Goal: Task Accomplishment & Management: Manage account settings

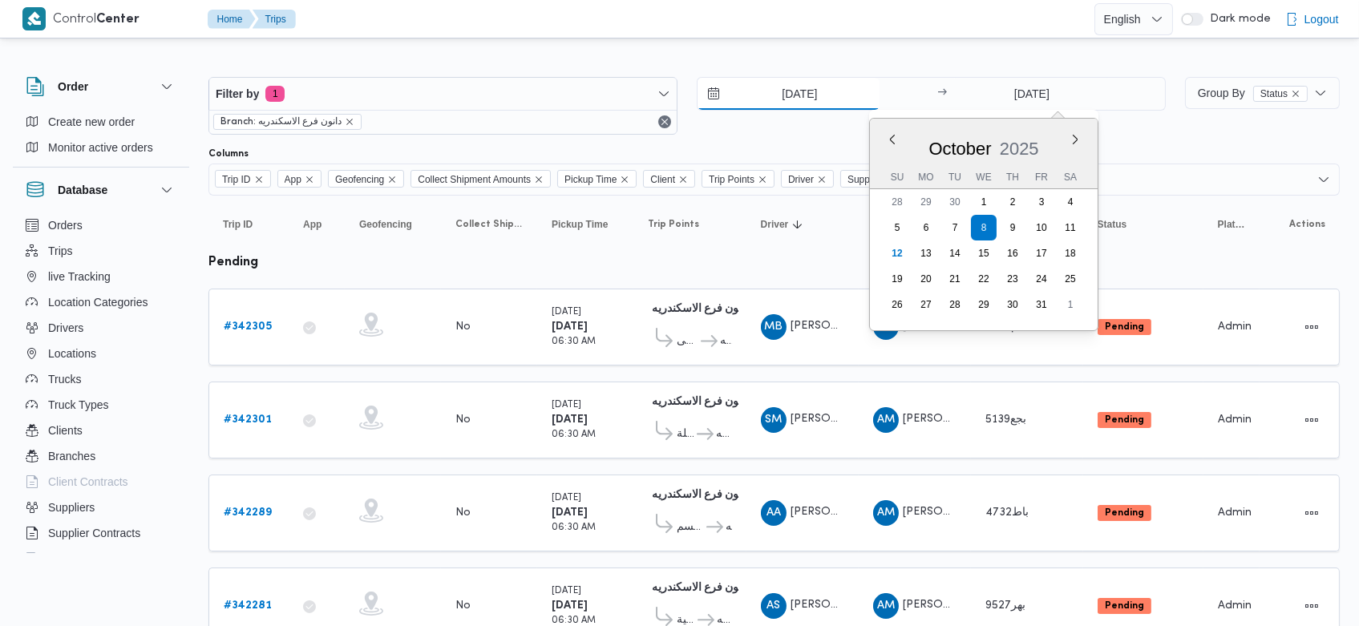
click at [766, 100] on input "8/10/2025" at bounding box center [788, 94] width 182 height 32
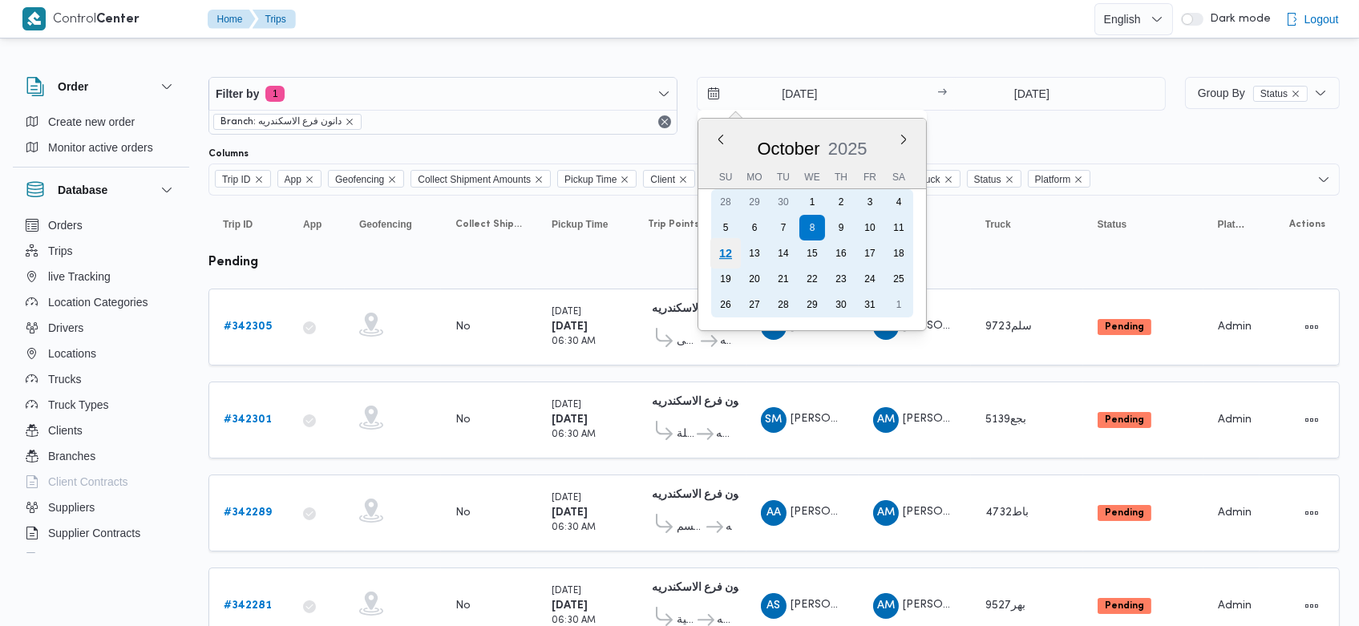
click at [718, 250] on div "12" at bounding box center [725, 253] width 30 height 30
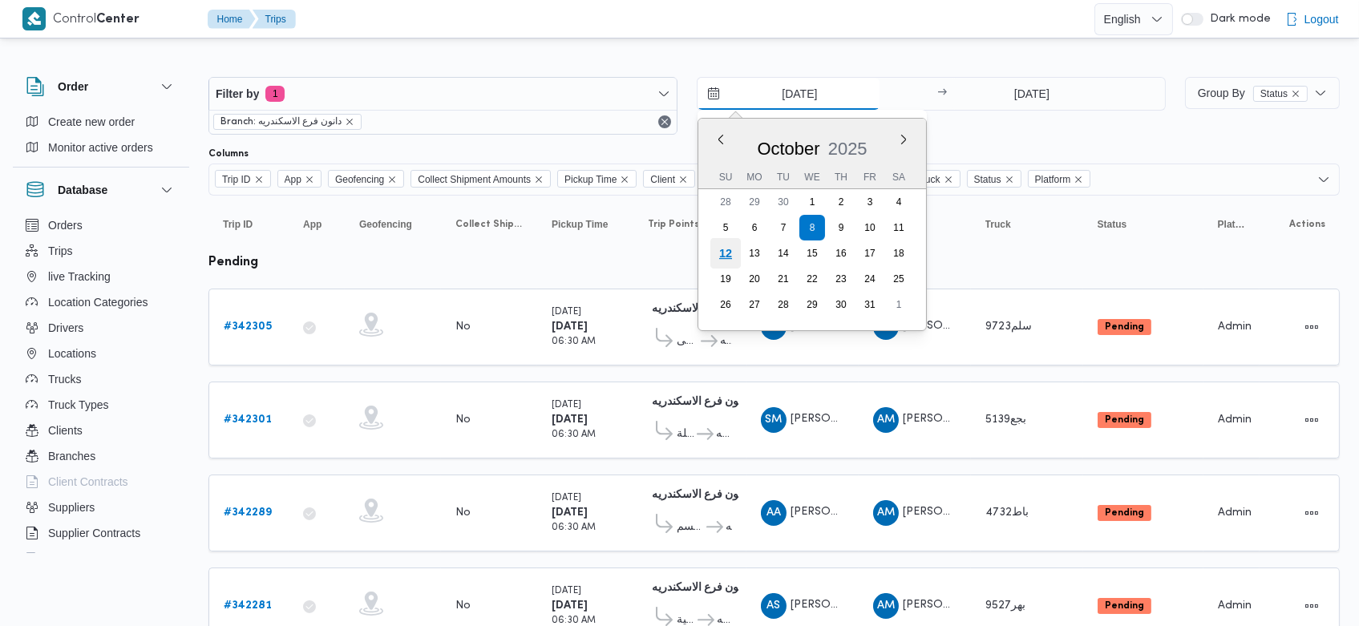
type input "[DATE]"
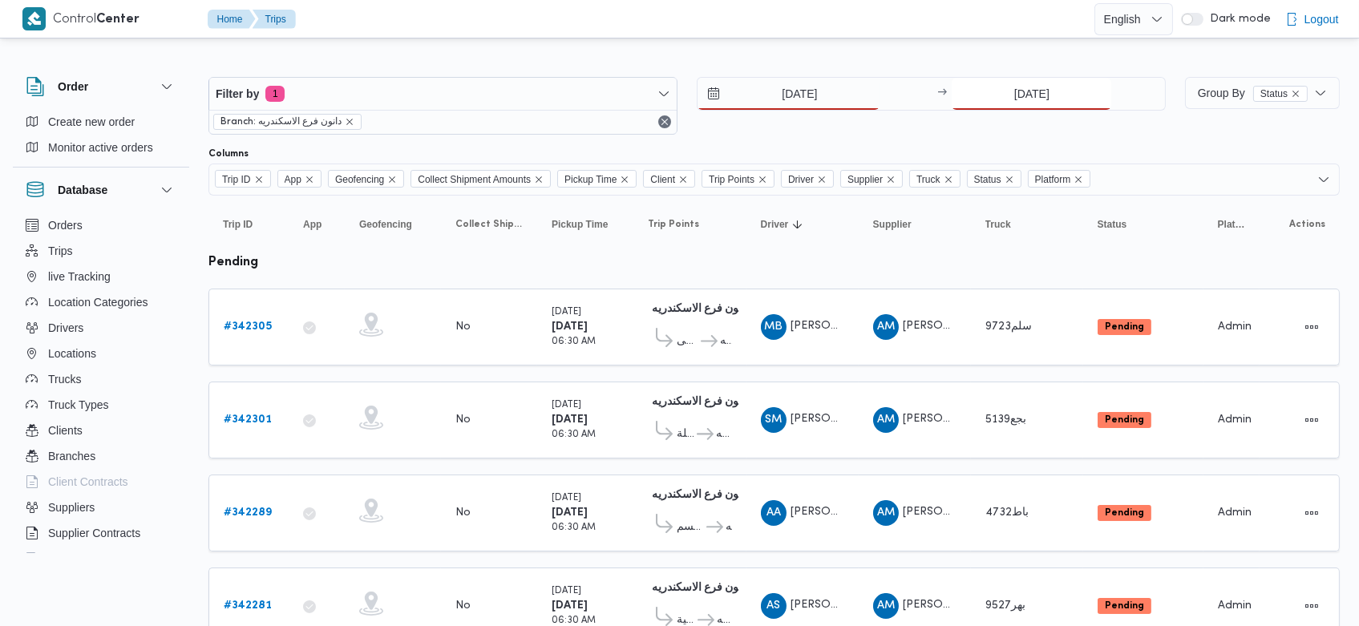
click at [999, 98] on input "8/10/2025" at bounding box center [1032, 94] width 160 height 32
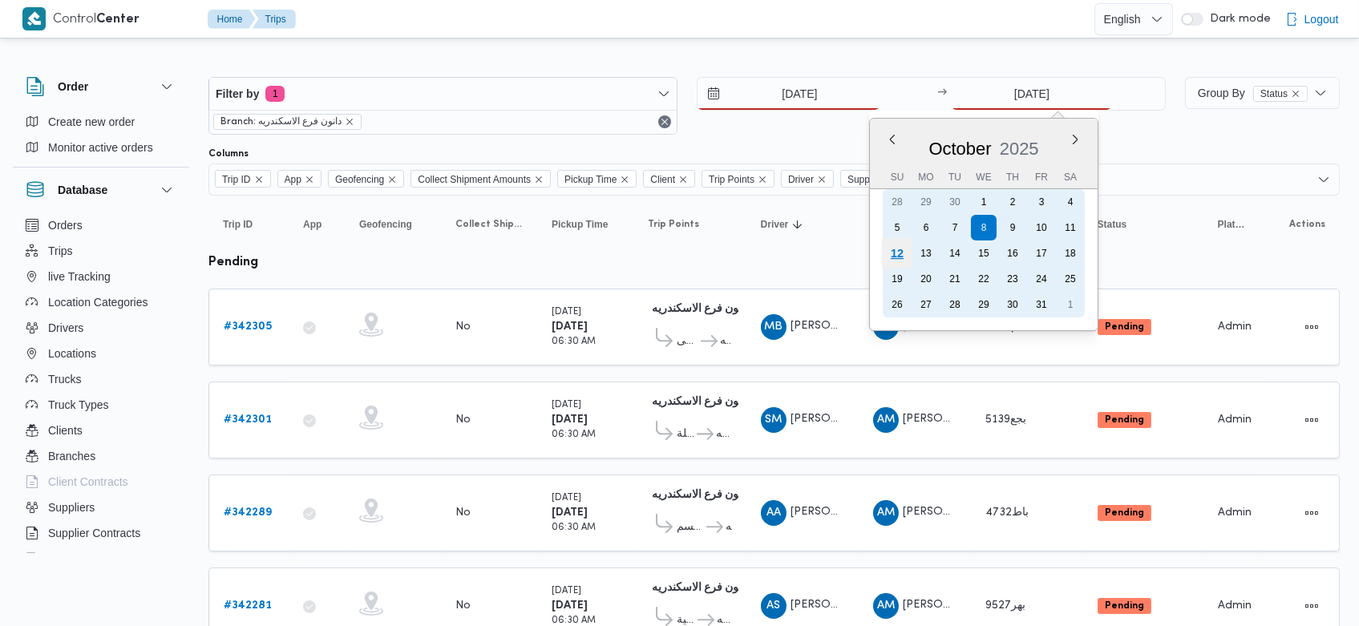
click at [897, 255] on div "12" at bounding box center [897, 253] width 30 height 30
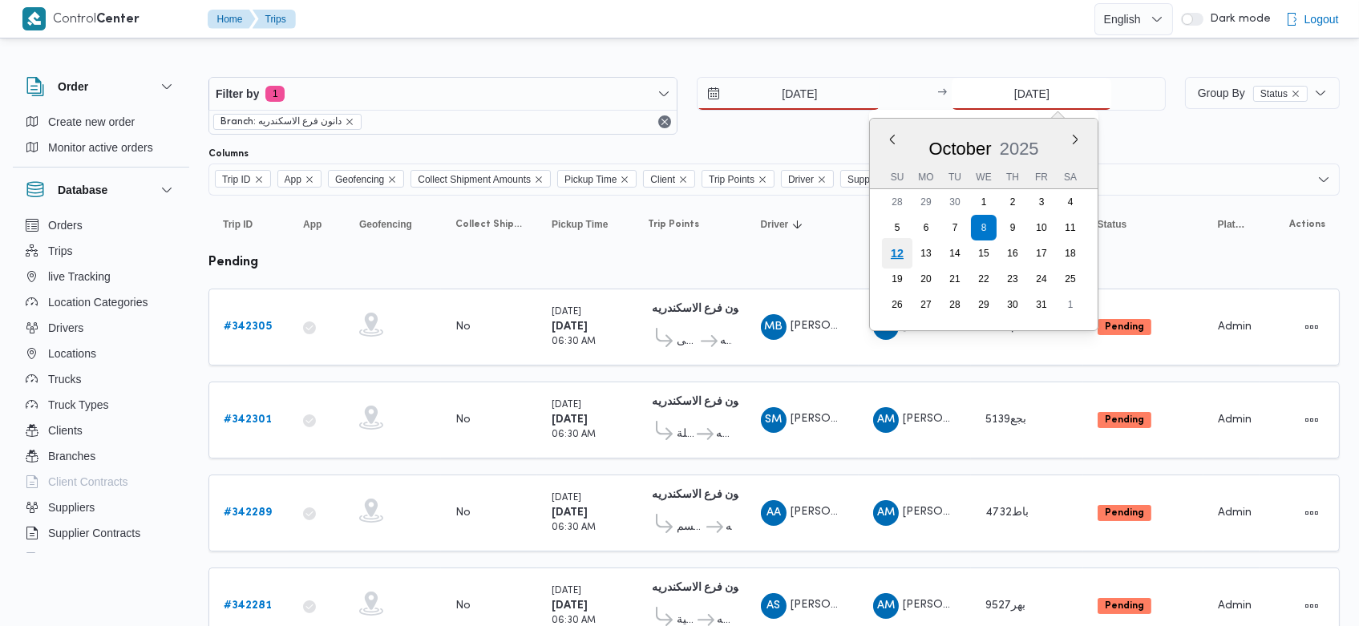
type input "[DATE]"
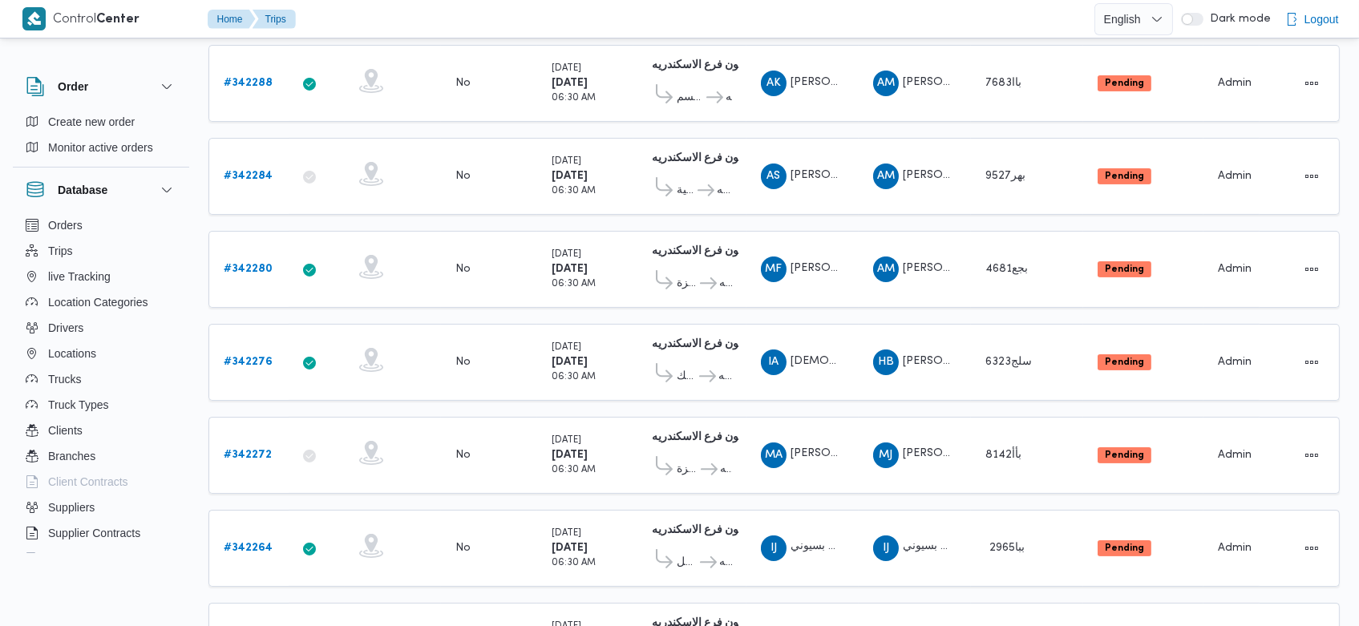
scroll to position [916, 0]
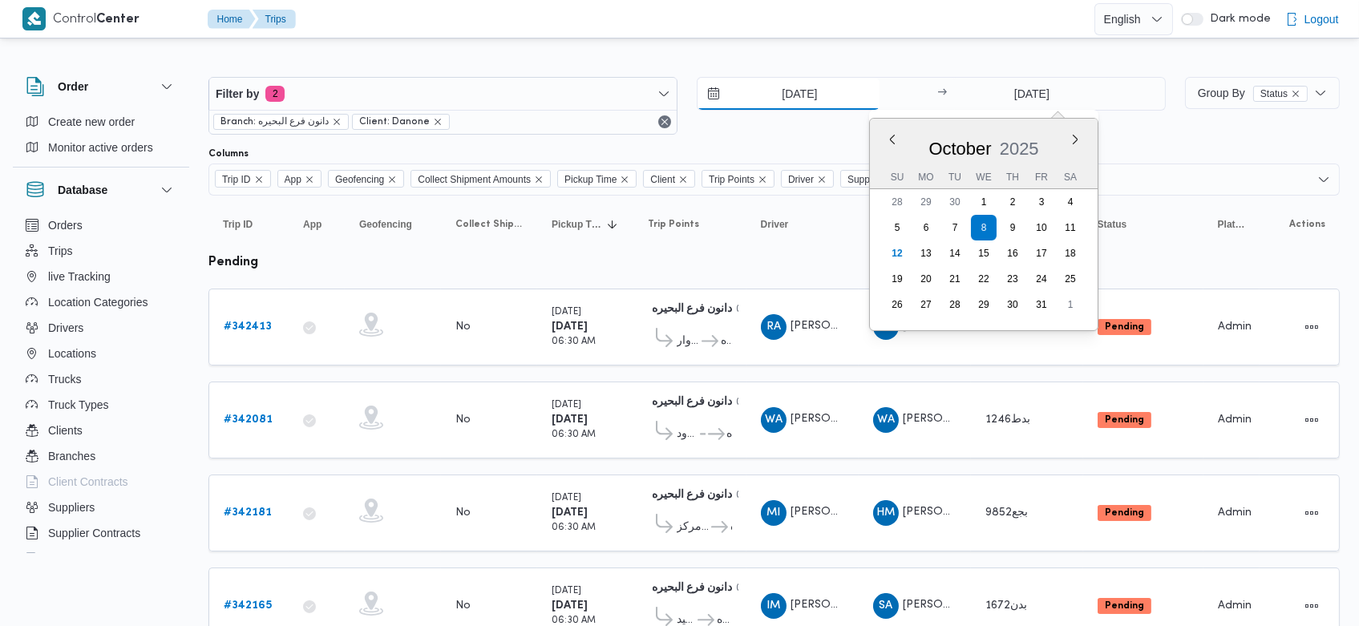
click at [771, 94] on input "8/10/2025" at bounding box center [788, 94] width 182 height 32
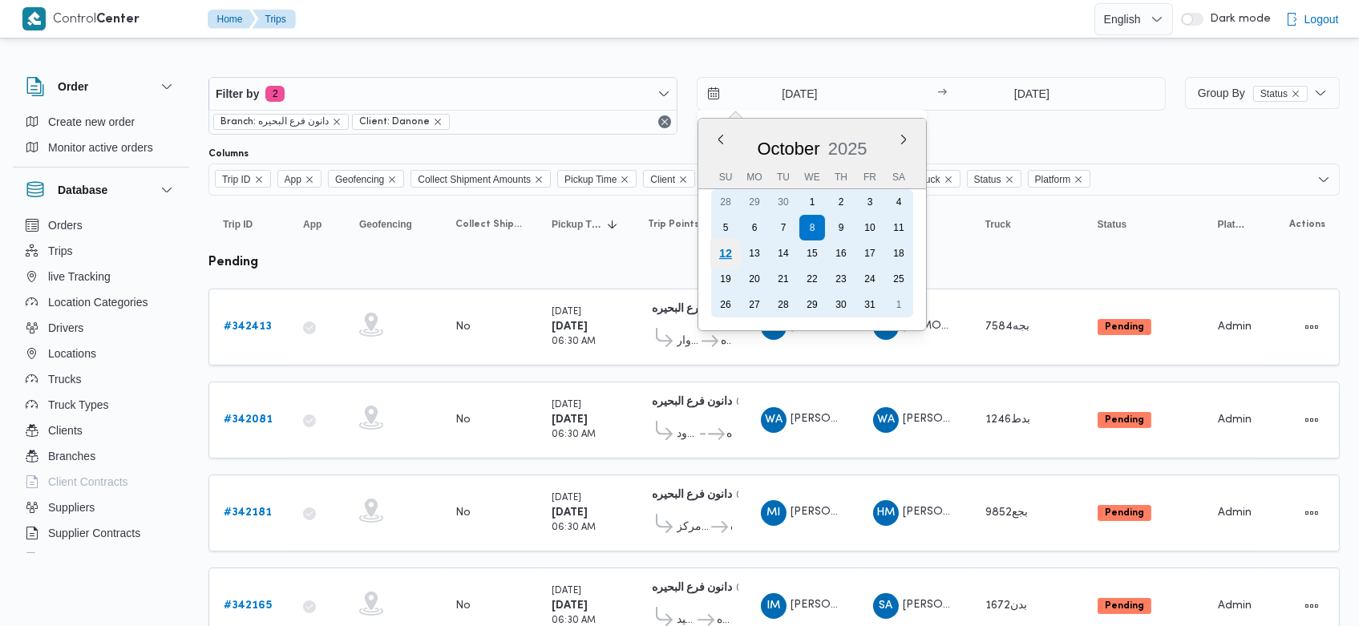
click at [730, 255] on div "12" at bounding box center [725, 253] width 30 height 30
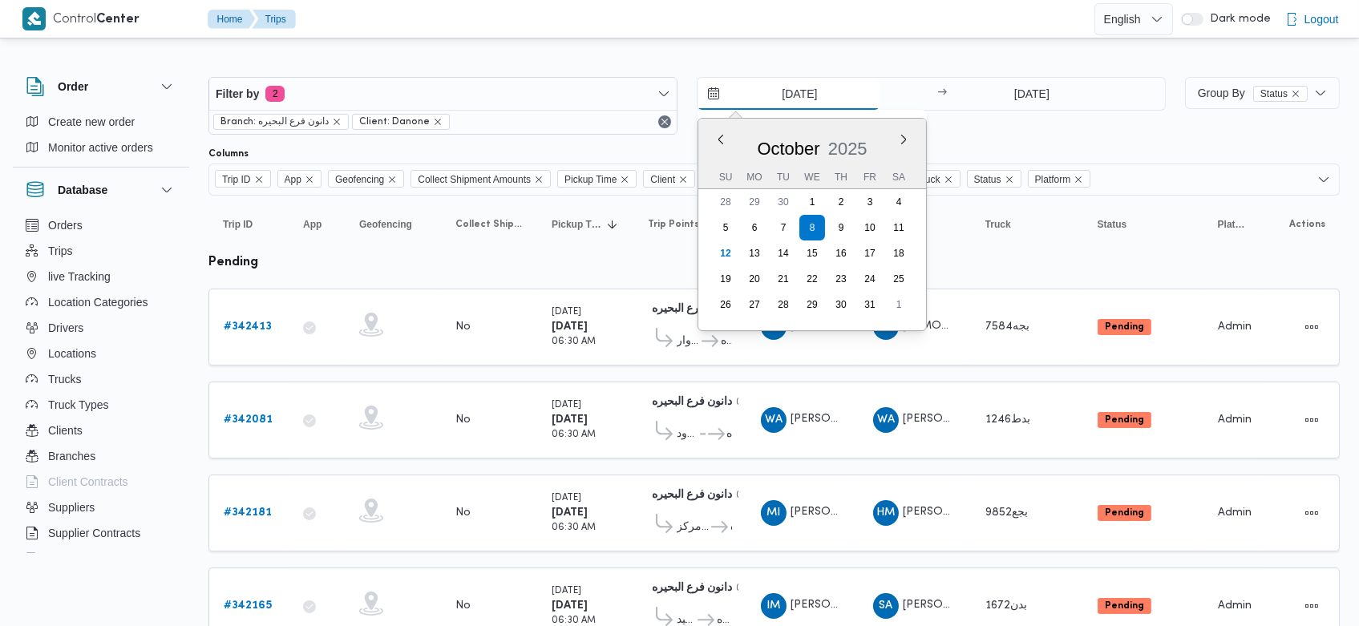
type input "[DATE]"
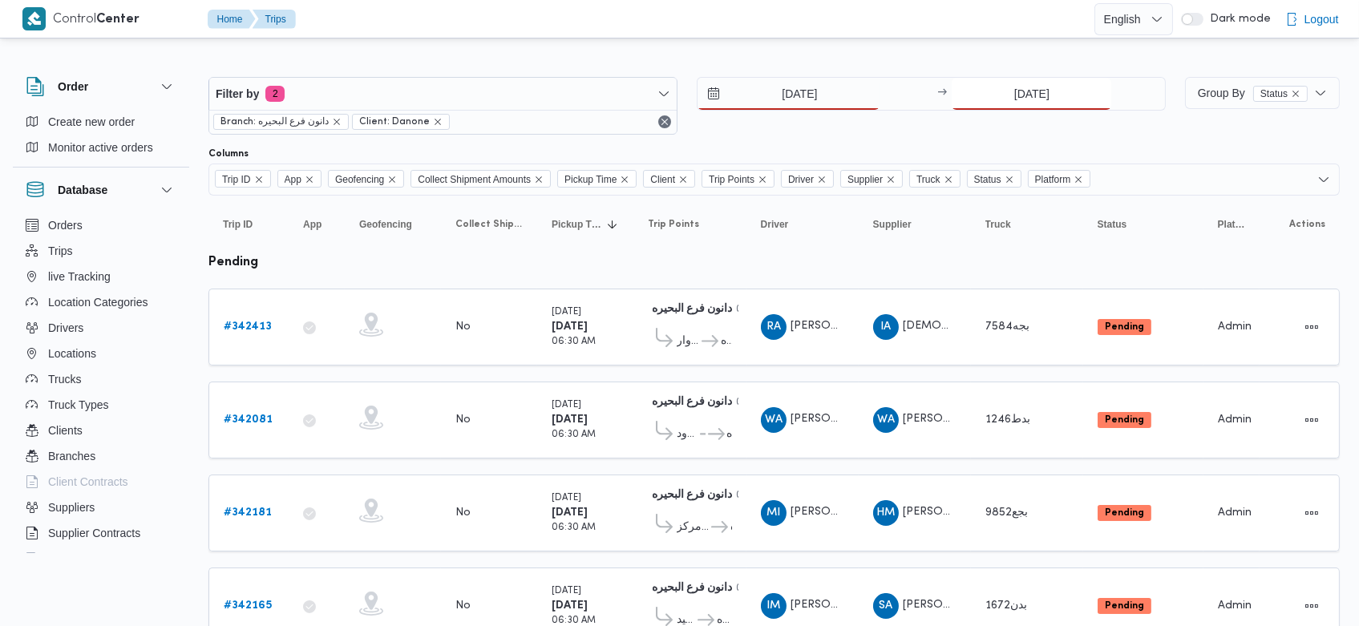
click at [1004, 90] on input "8/10/2025" at bounding box center [1032, 94] width 160 height 32
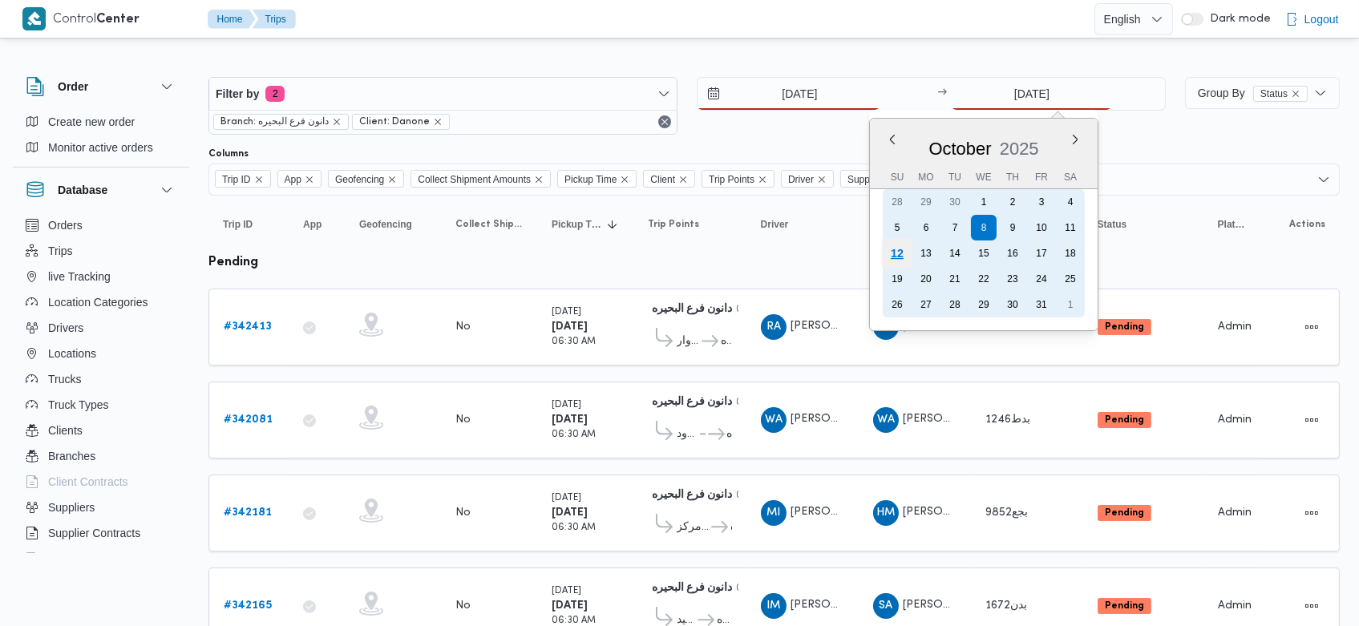
click at [900, 253] on div "12" at bounding box center [897, 253] width 30 height 30
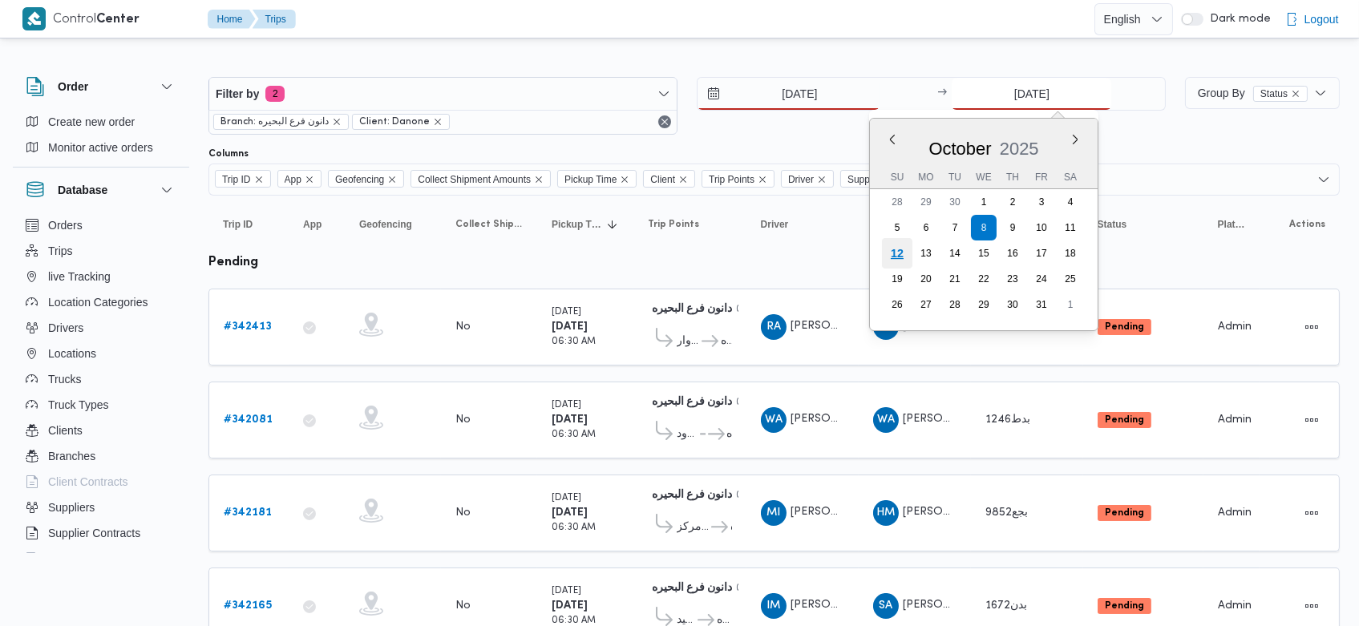
type input "[DATE]"
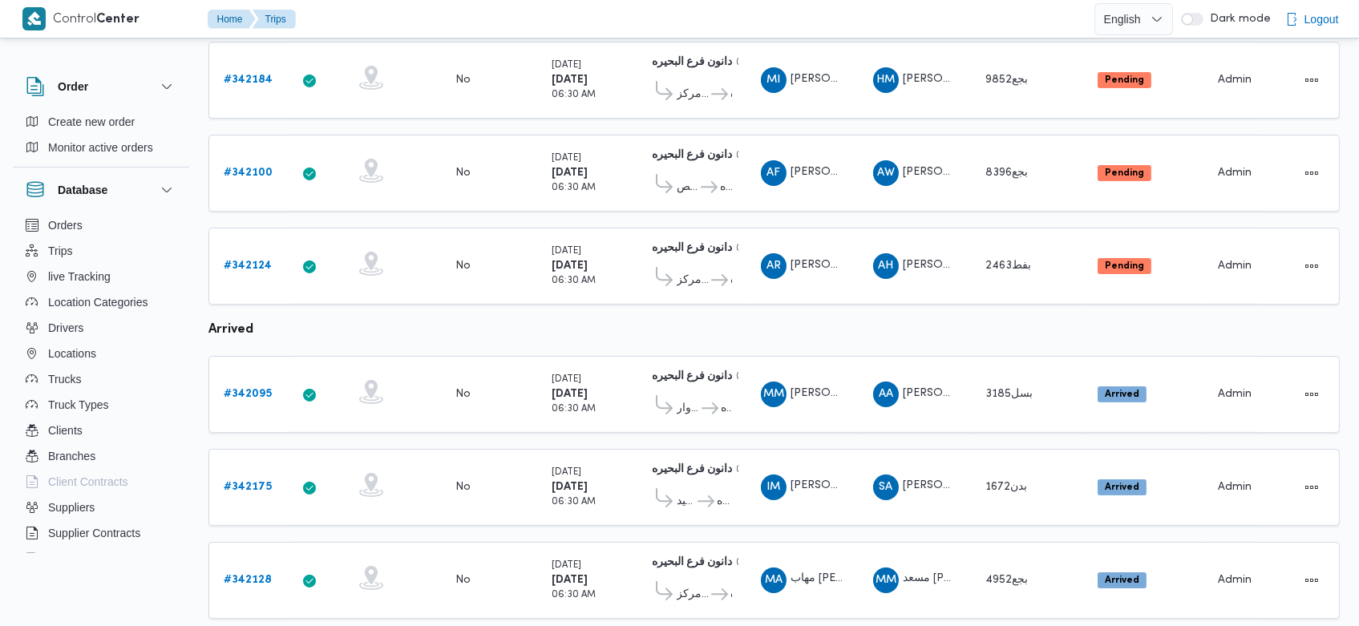
scroll to position [916, 0]
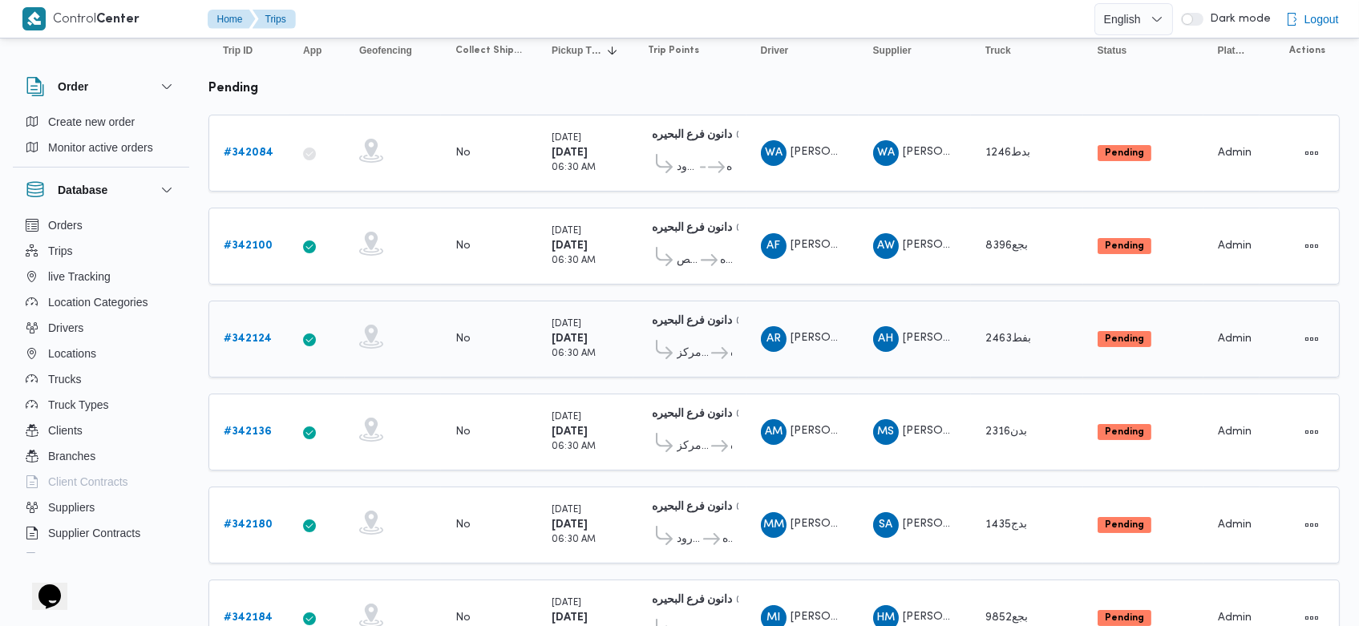
scroll to position [171, 0]
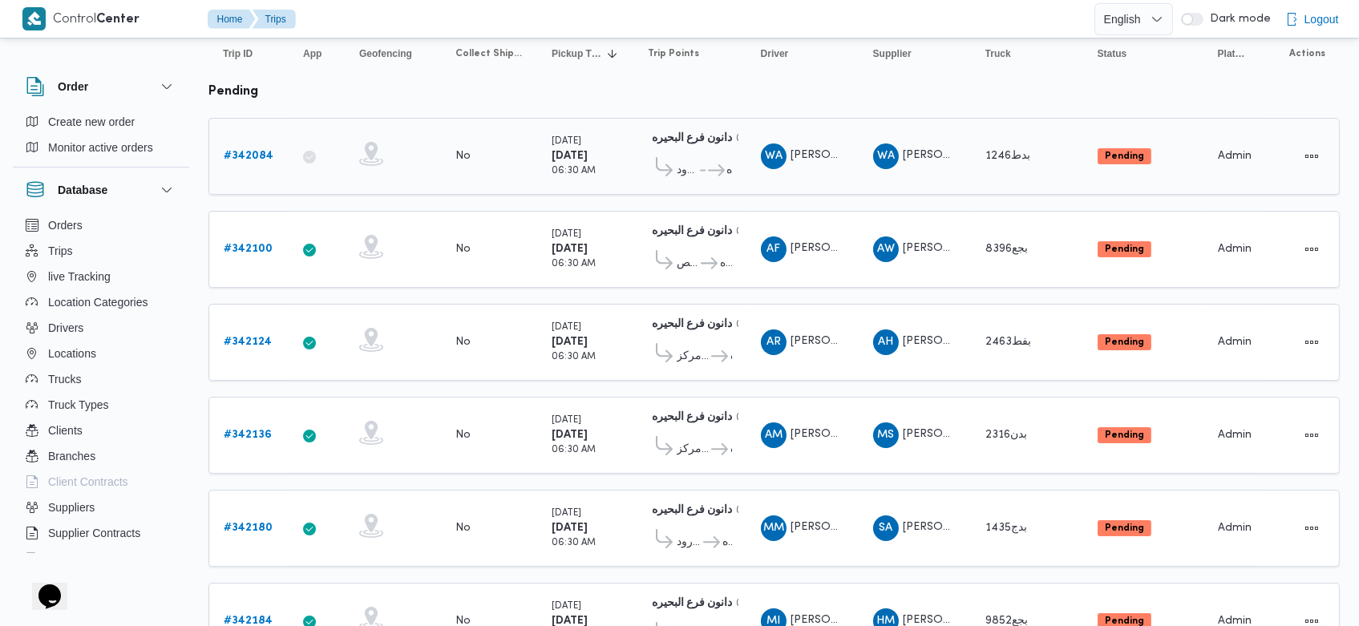
click at [255, 151] on b "# 342084" at bounding box center [249, 156] width 50 height 10
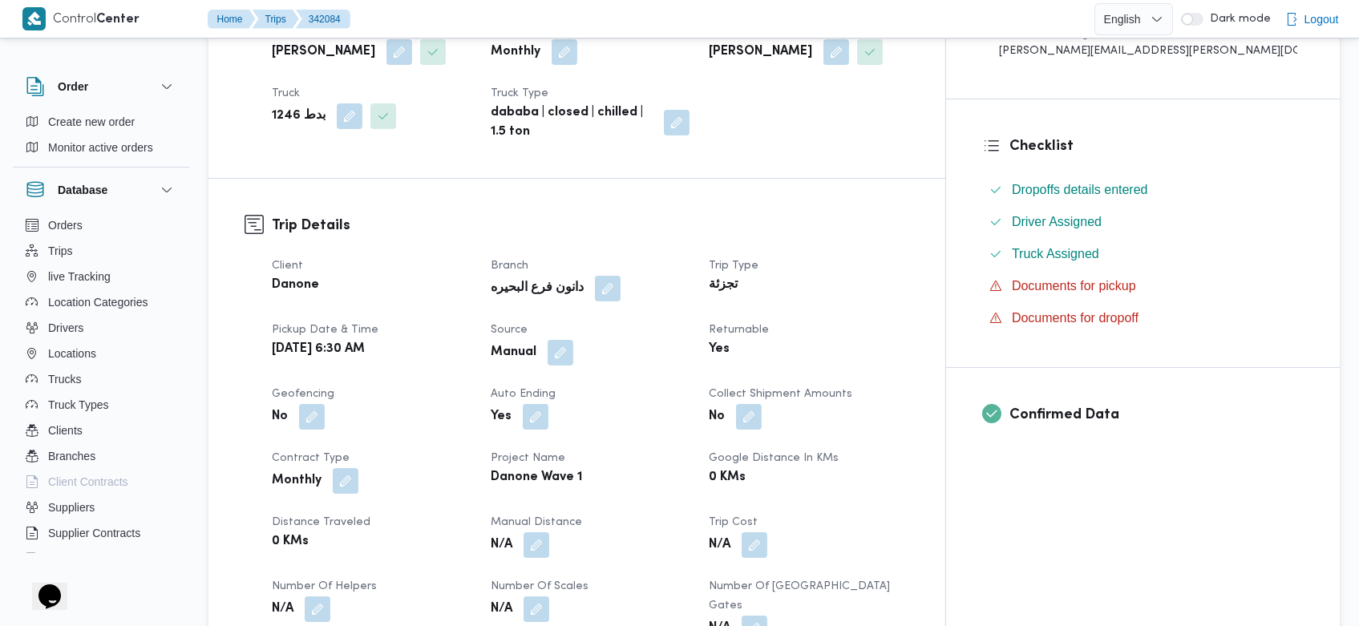
scroll to position [356, 0]
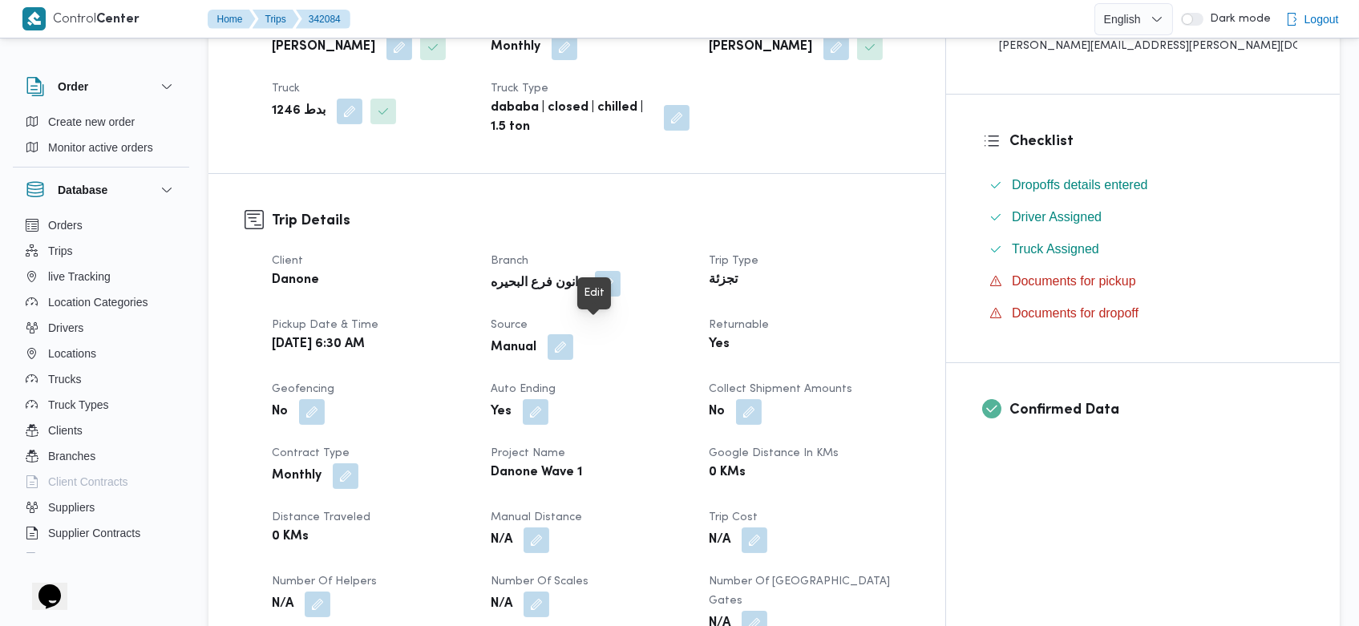
click at [573, 334] on button "button" at bounding box center [561, 347] width 26 height 26
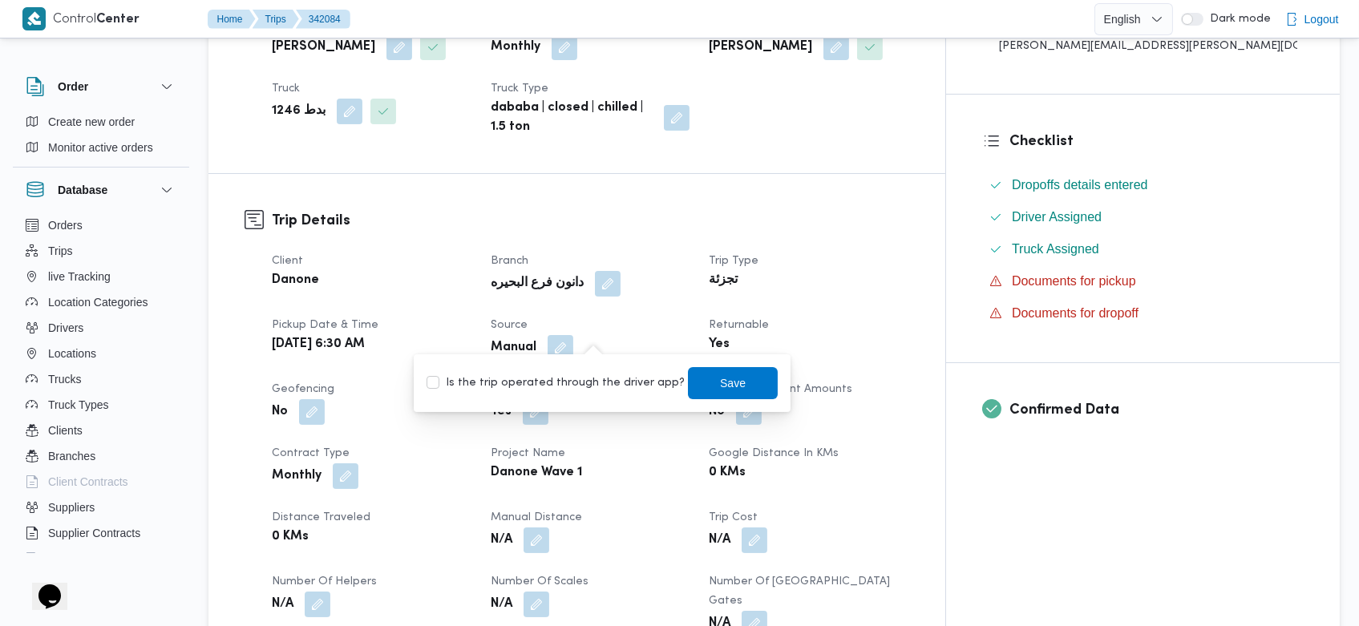
click at [570, 379] on label "Is the trip operated through the driver app?" at bounding box center [556, 383] width 258 height 19
checkbox input "true"
click at [721, 390] on span "Save" at bounding box center [734, 382] width 26 height 19
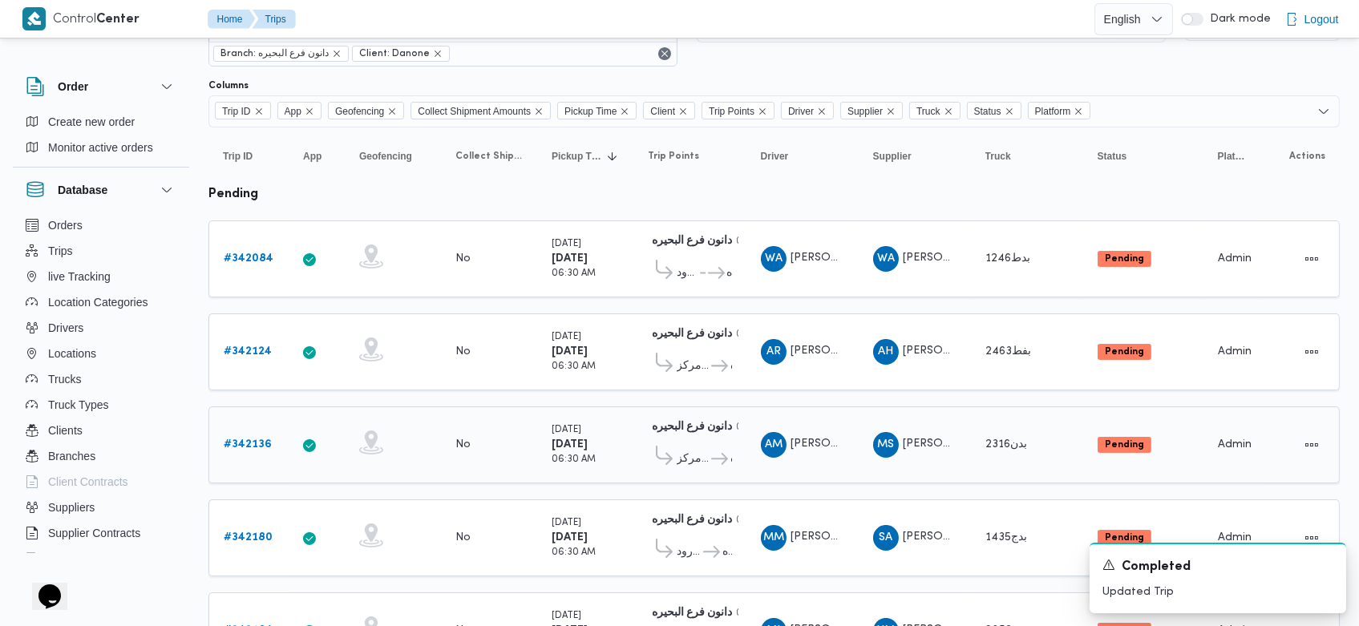
scroll to position [202, 0]
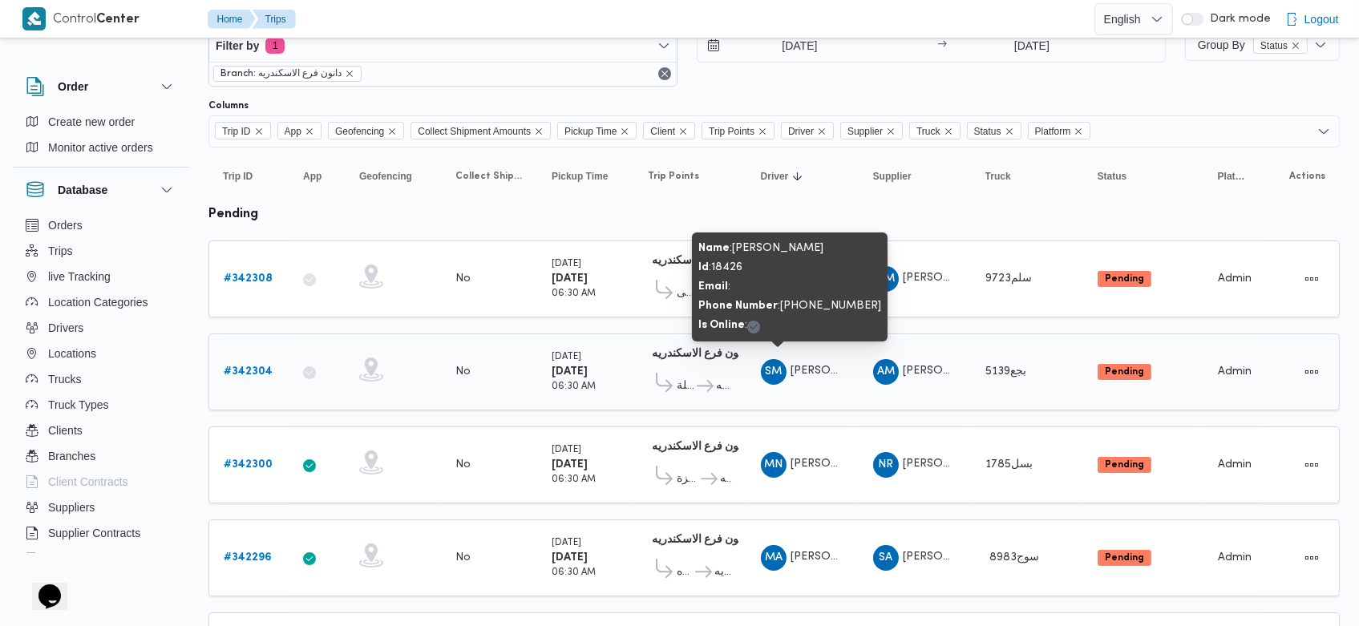
scroll to position [75, 0]
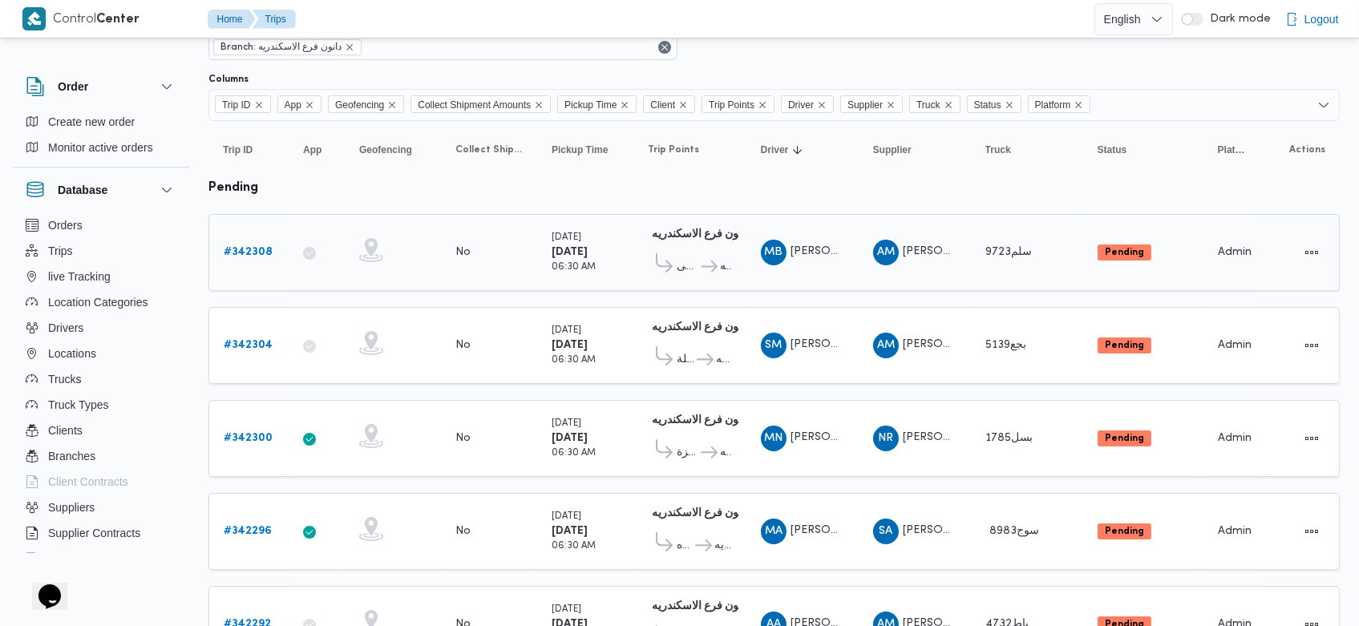
click at [257, 249] on b "# 342308" at bounding box center [248, 252] width 49 height 10
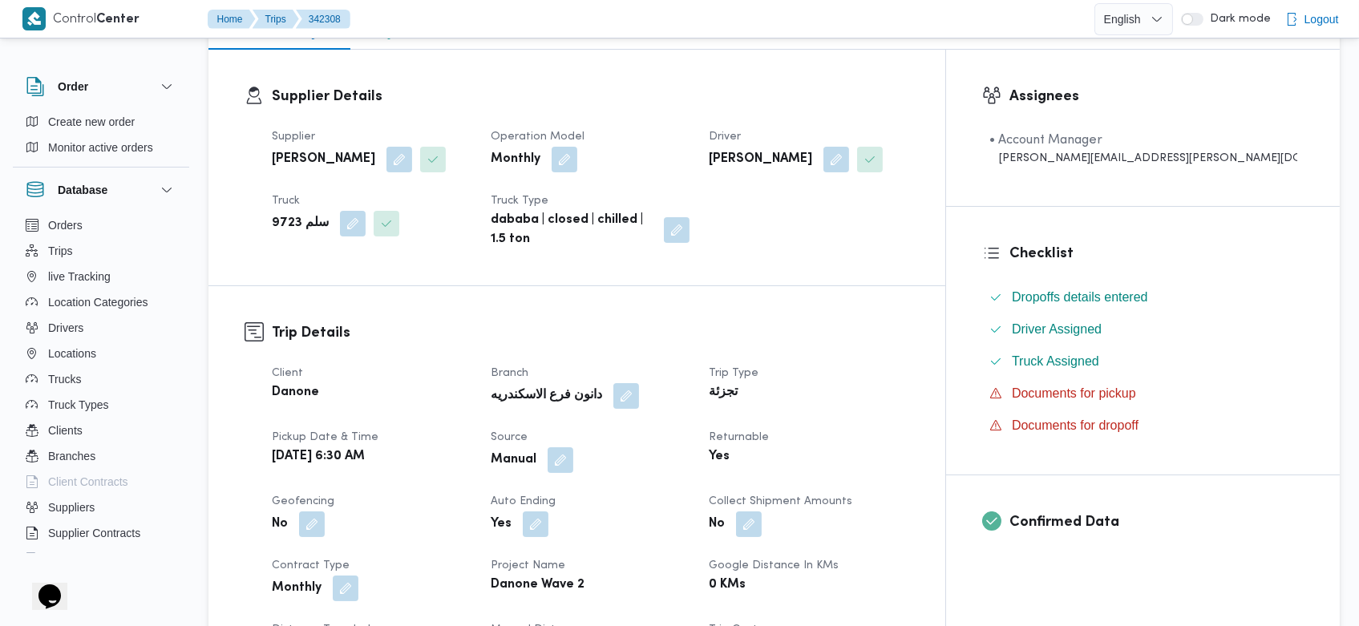
scroll to position [248, 0]
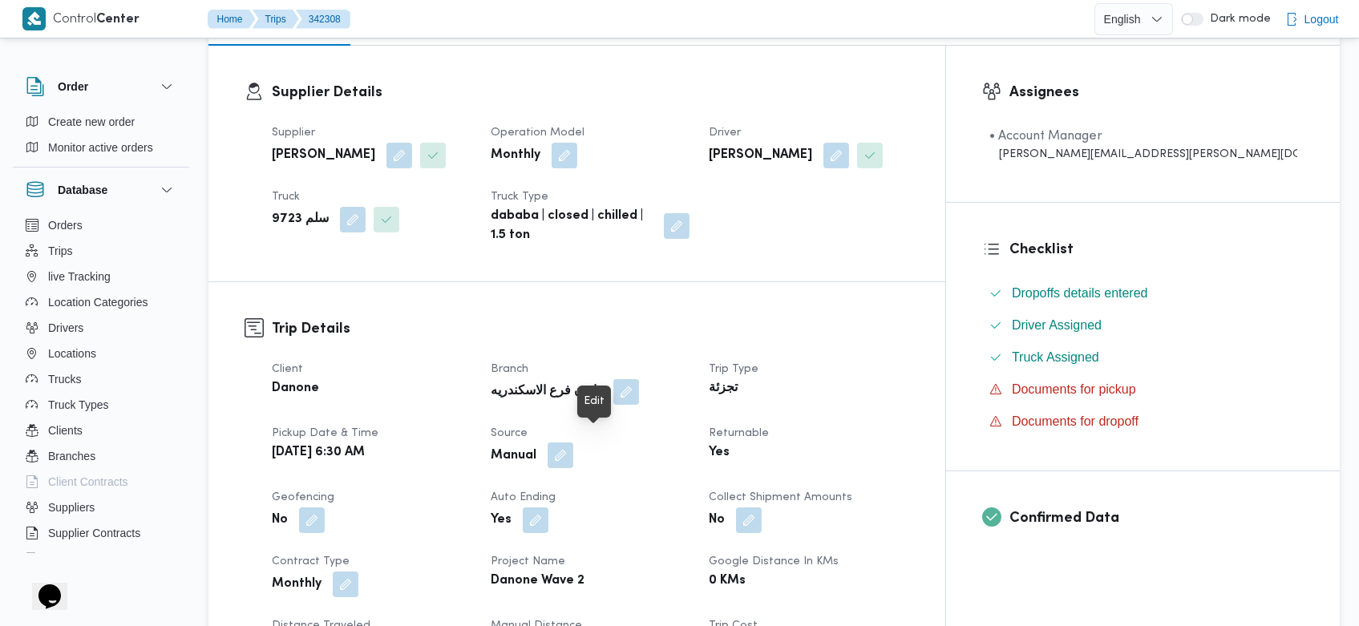
click at [573, 443] on button "button" at bounding box center [561, 456] width 26 height 26
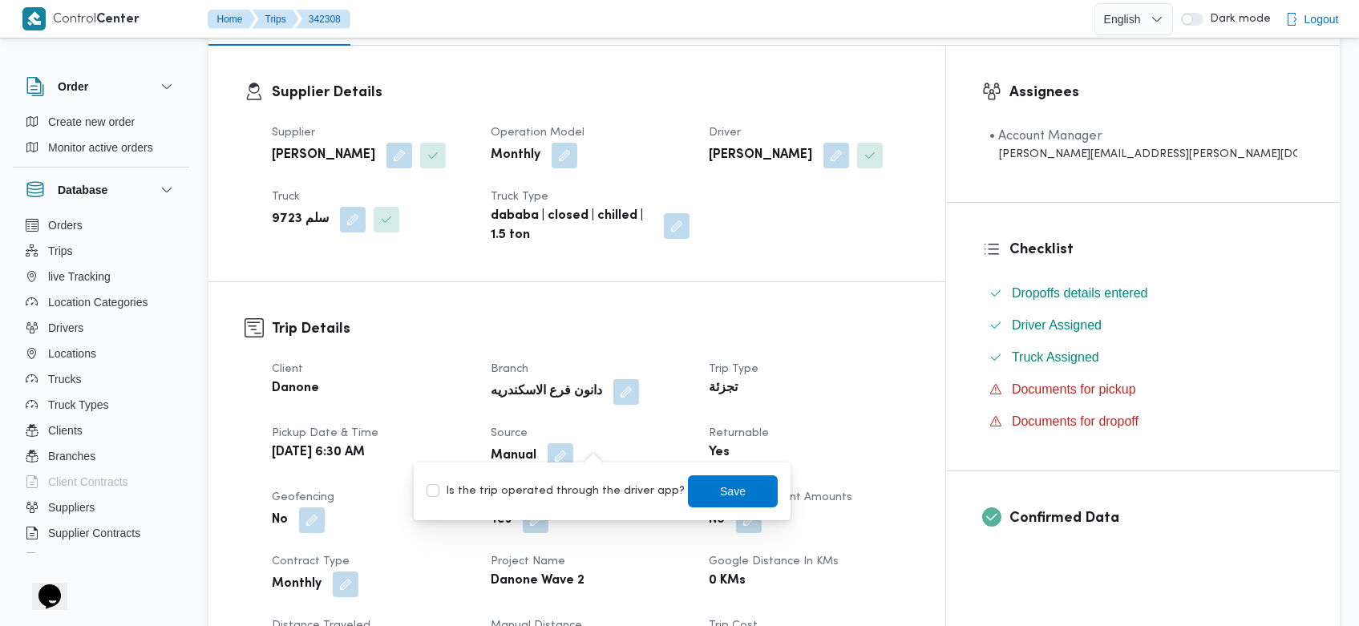
click at [592, 494] on label "Is the trip operated through the driver app?" at bounding box center [556, 491] width 258 height 19
checkbox input "true"
click at [737, 501] on span "Save" at bounding box center [733, 491] width 90 height 32
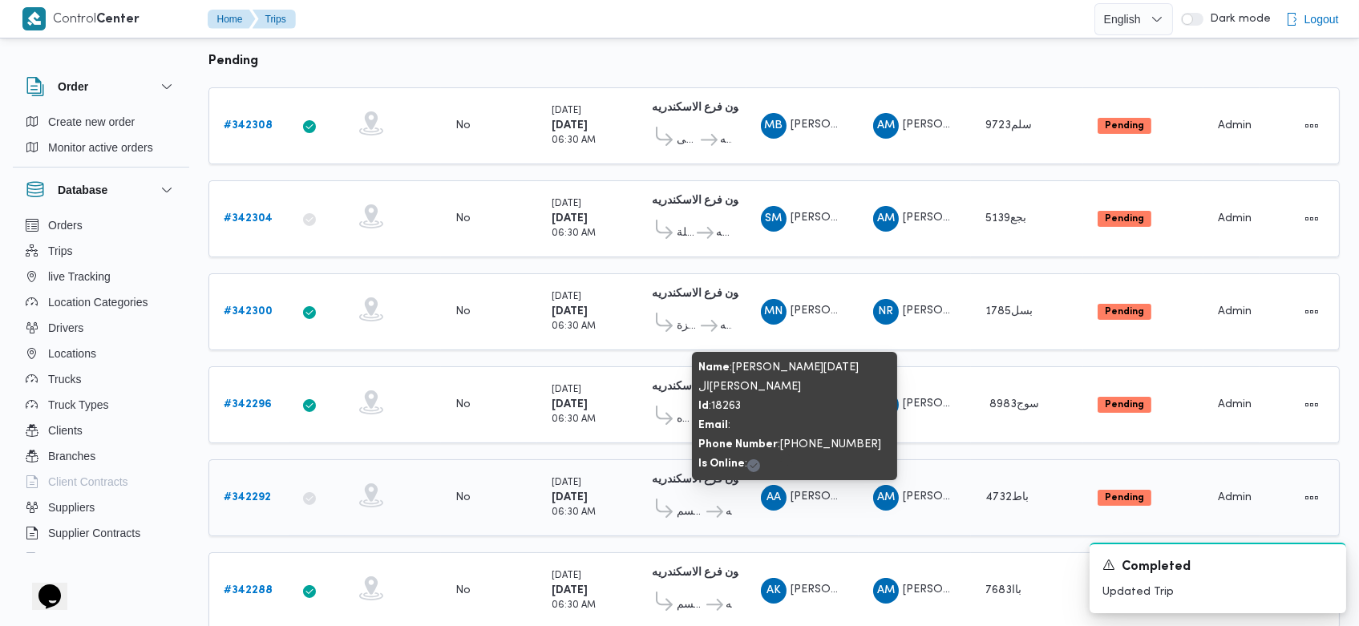
scroll to position [225, 0]
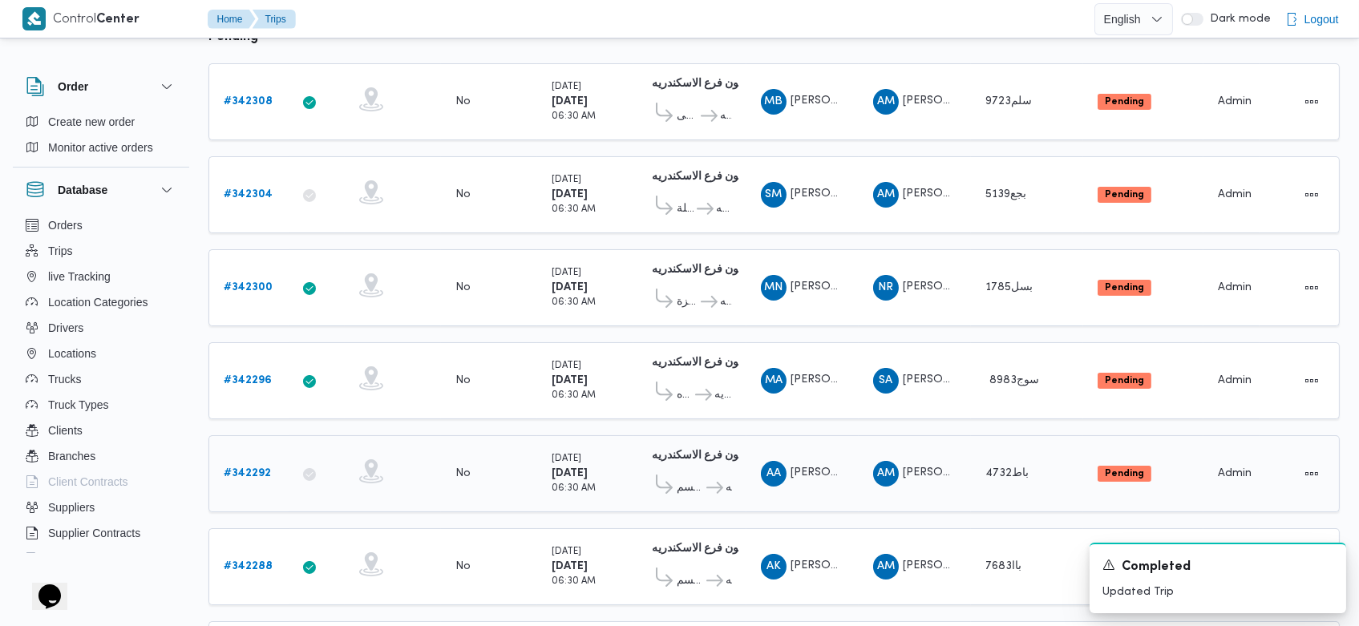
click at [250, 468] on b "# 342292" at bounding box center [247, 473] width 47 height 10
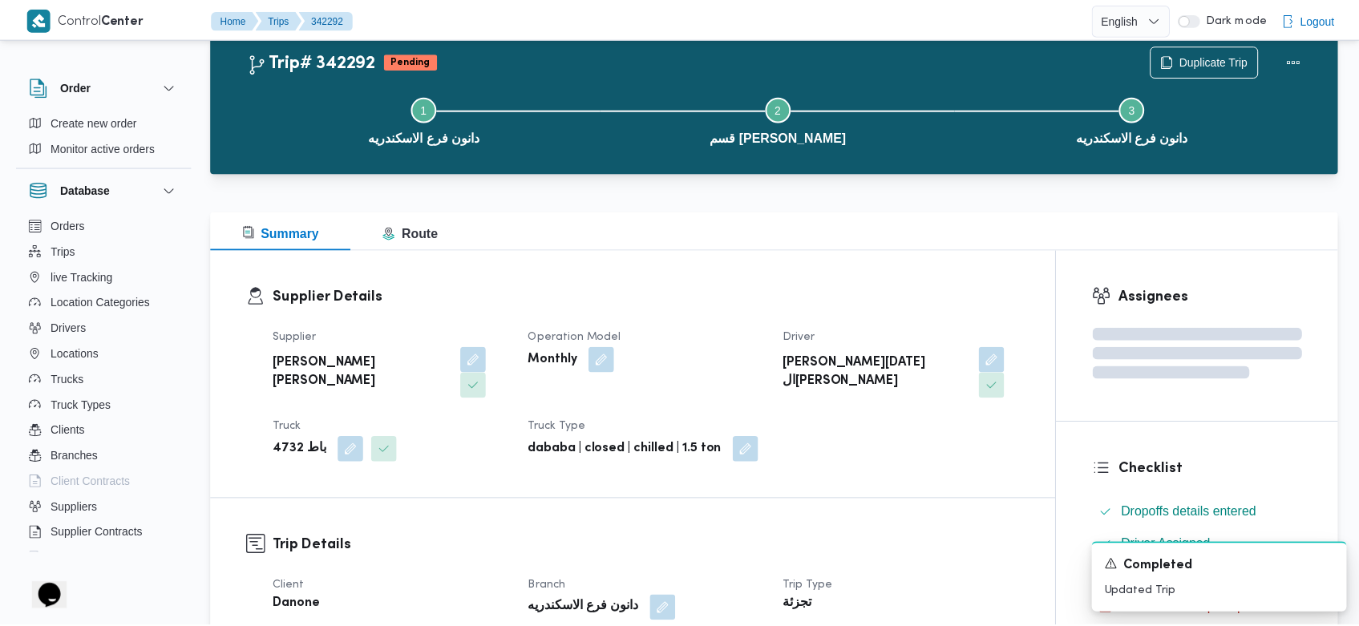
scroll to position [225, 0]
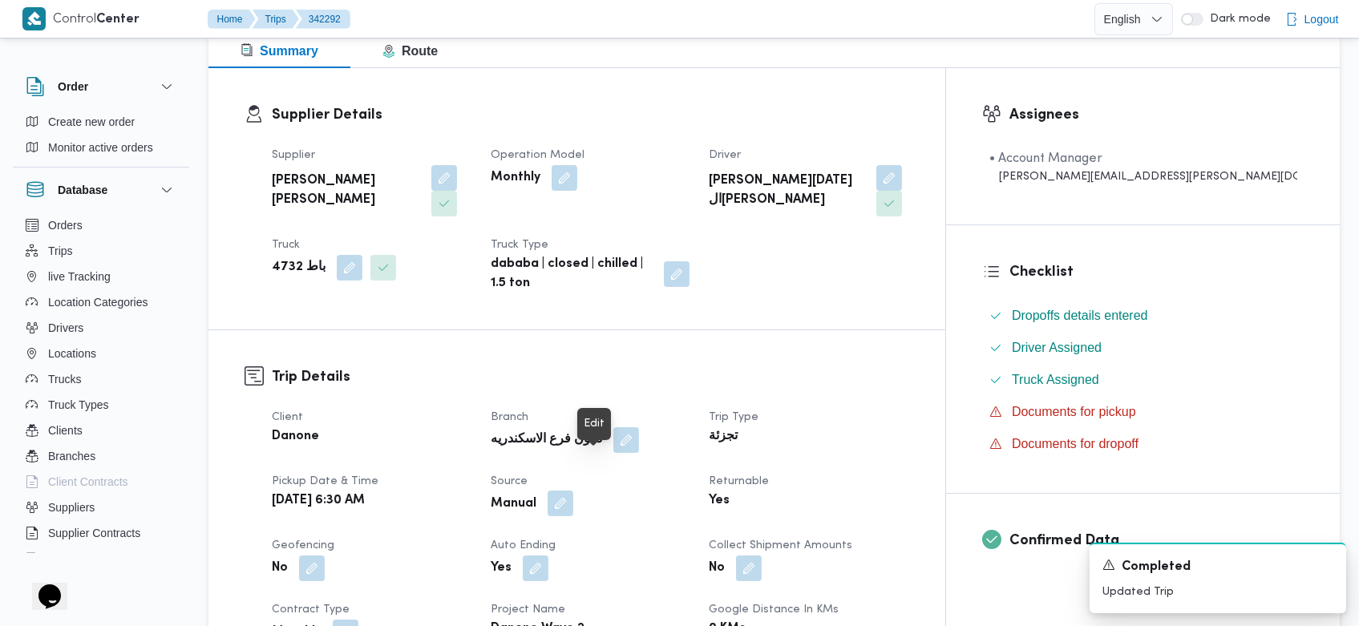
click at [573, 491] on button "button" at bounding box center [561, 504] width 26 height 26
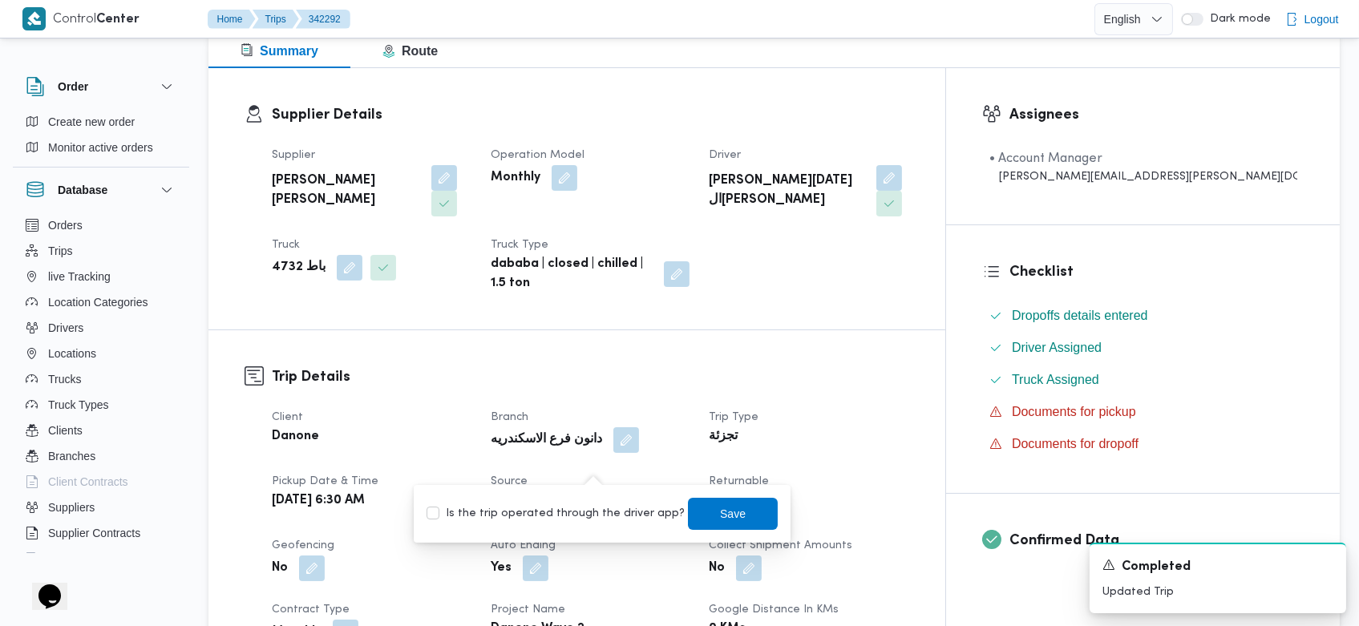
click at [589, 522] on label "Is the trip operated through the driver app?" at bounding box center [556, 513] width 258 height 19
checkbox input "true"
click at [724, 518] on span "Save" at bounding box center [734, 512] width 26 height 19
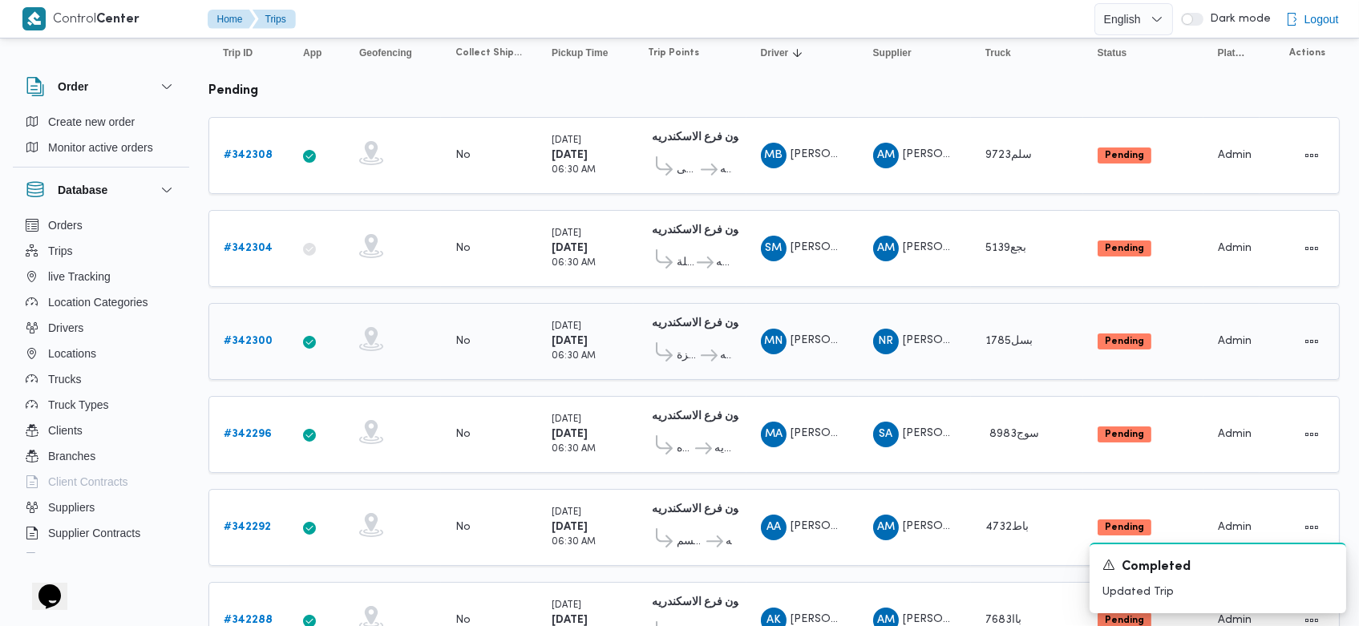
scroll to position [171, 0]
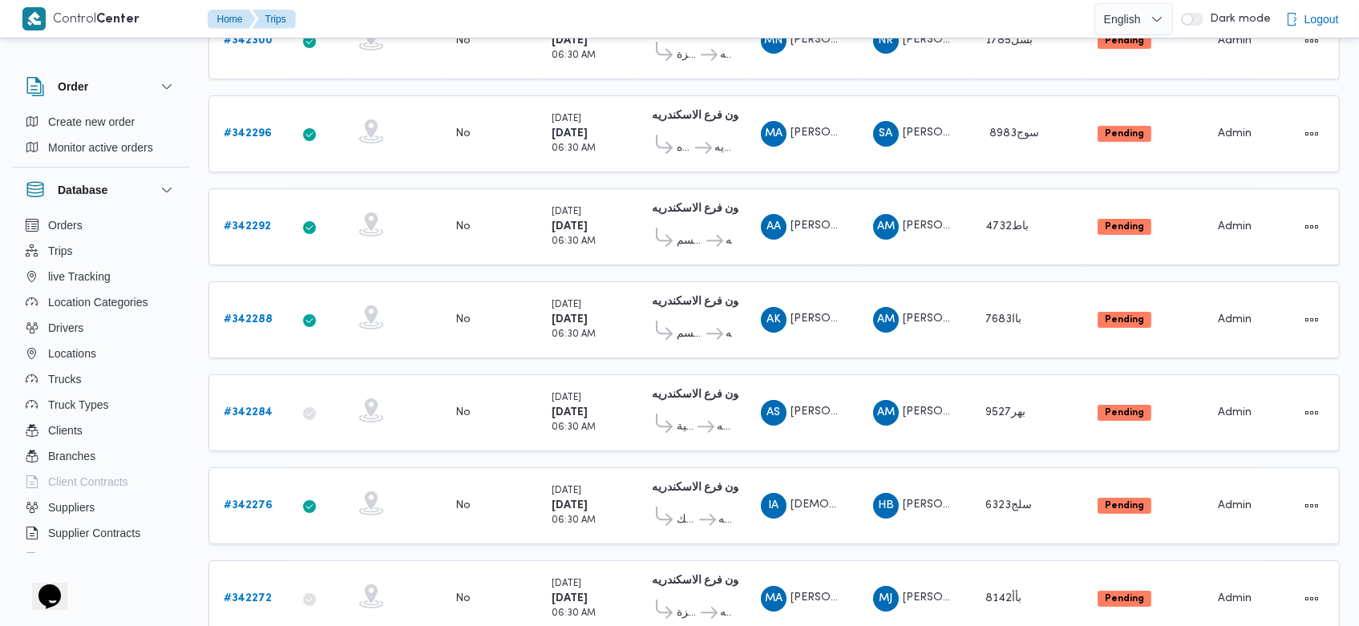
scroll to position [916, 0]
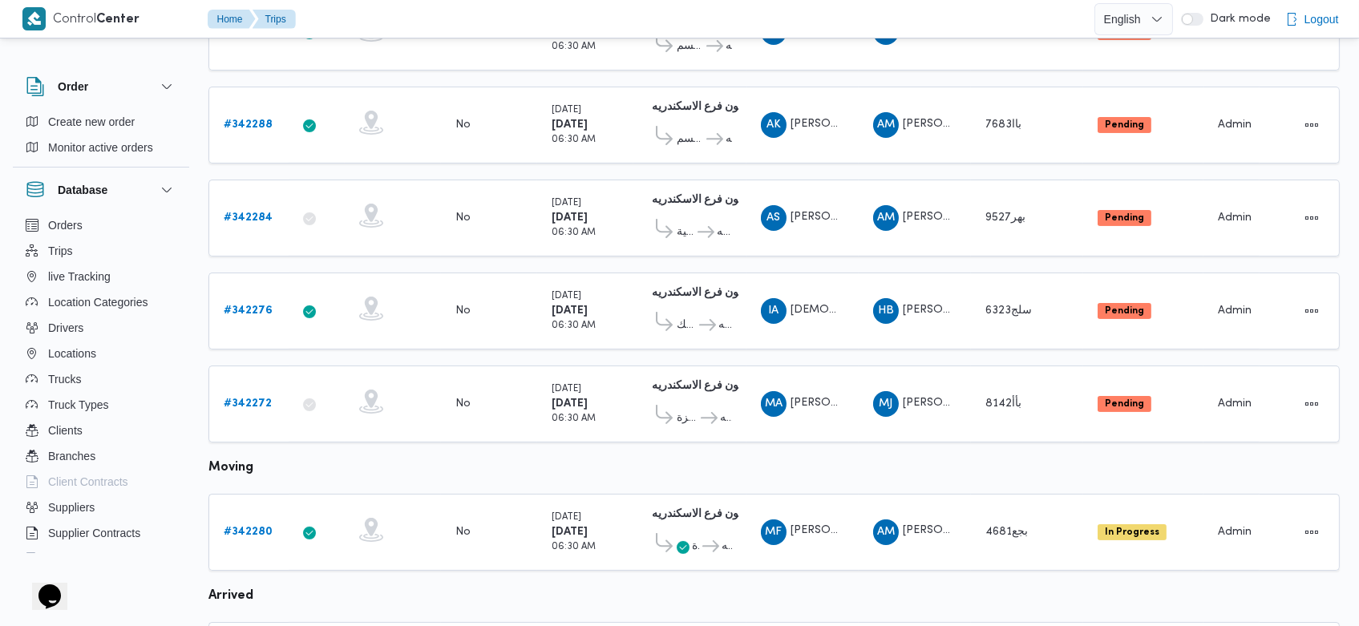
scroll to position [628, 0]
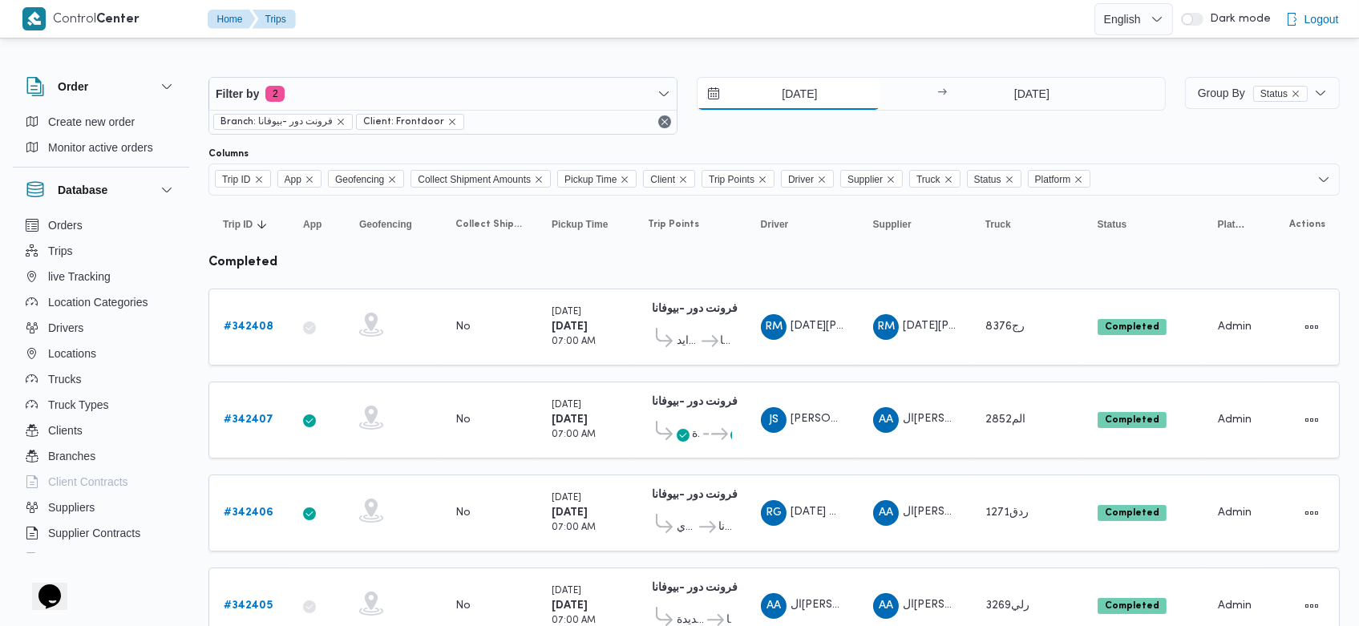
click at [765, 99] on input "8/10/2025" at bounding box center [788, 94] width 182 height 32
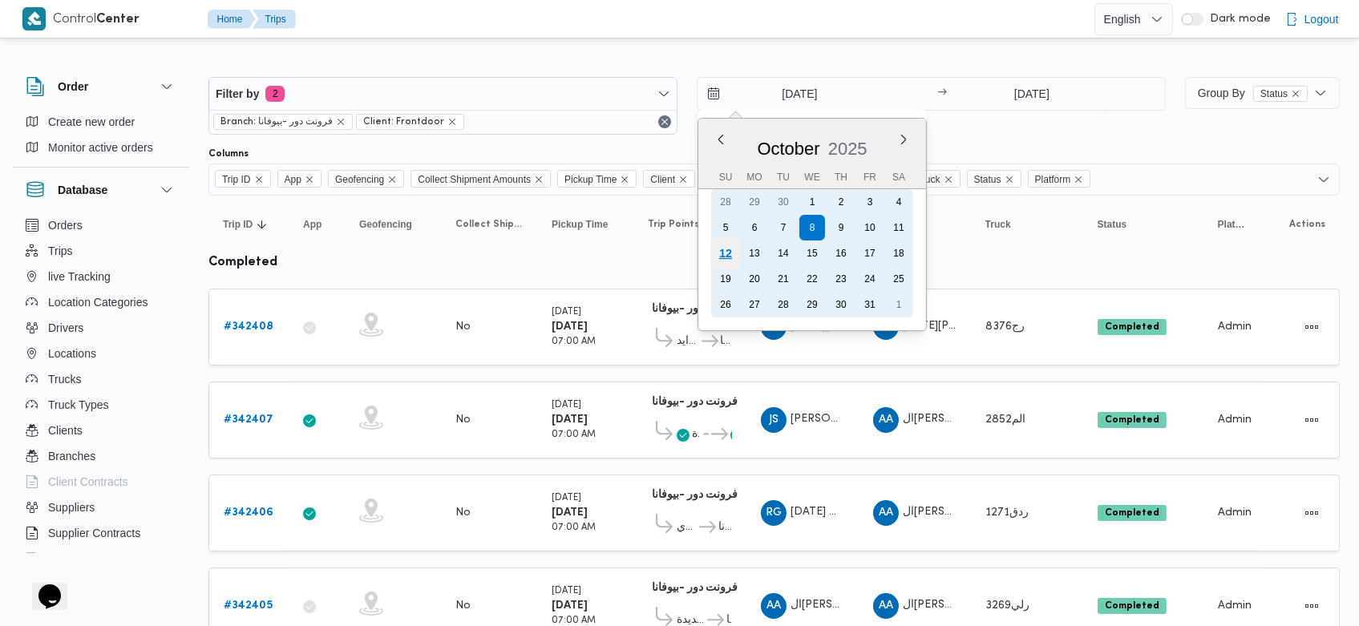
click at [738, 257] on div "12" at bounding box center [725, 253] width 30 height 30
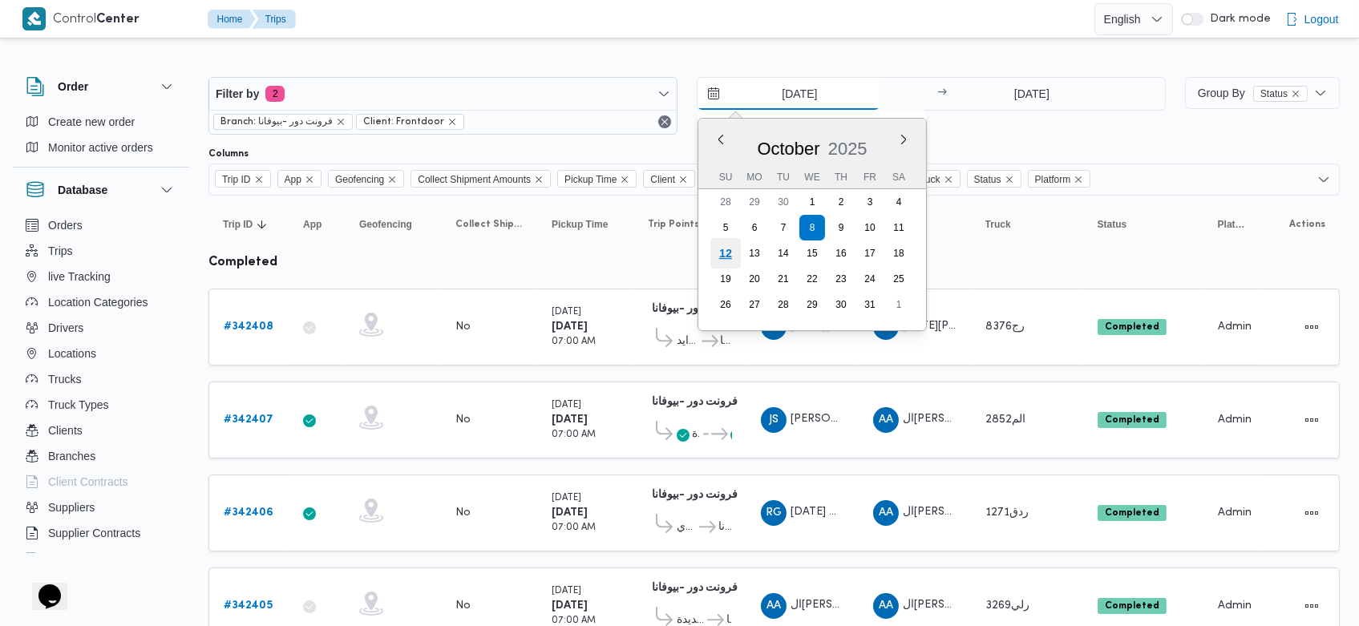
type input "[DATE]"
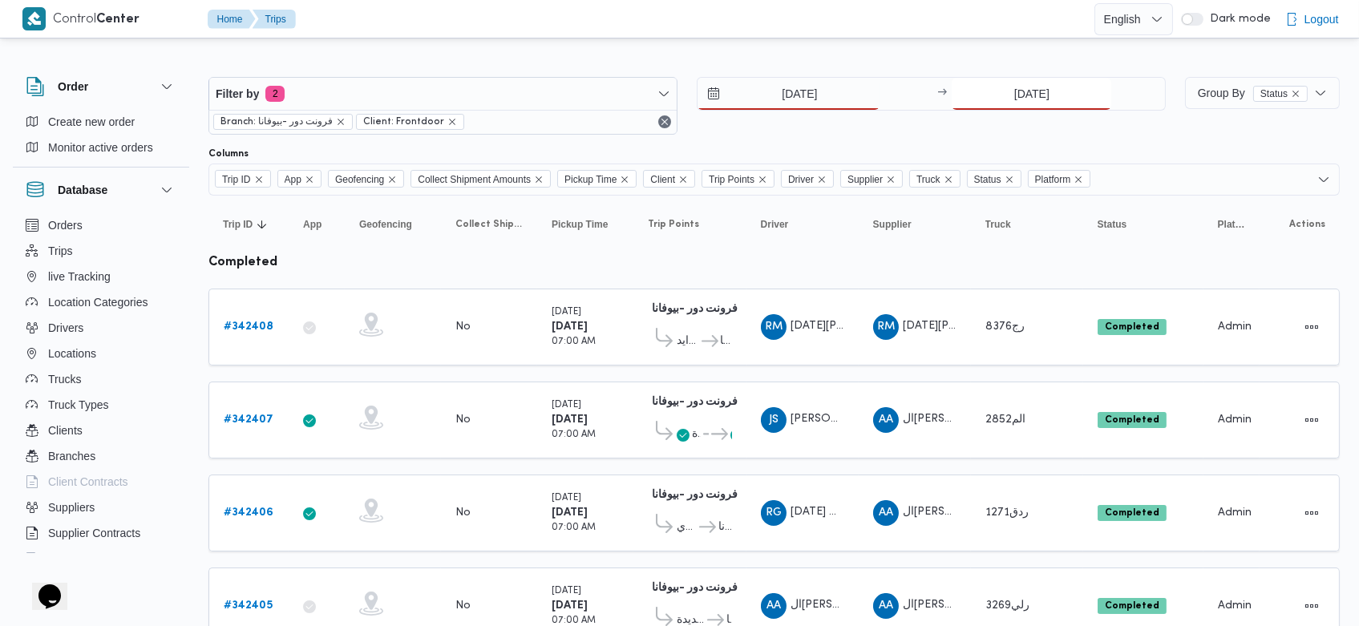
click at [1002, 91] on input "8/10/2025" at bounding box center [1032, 94] width 160 height 32
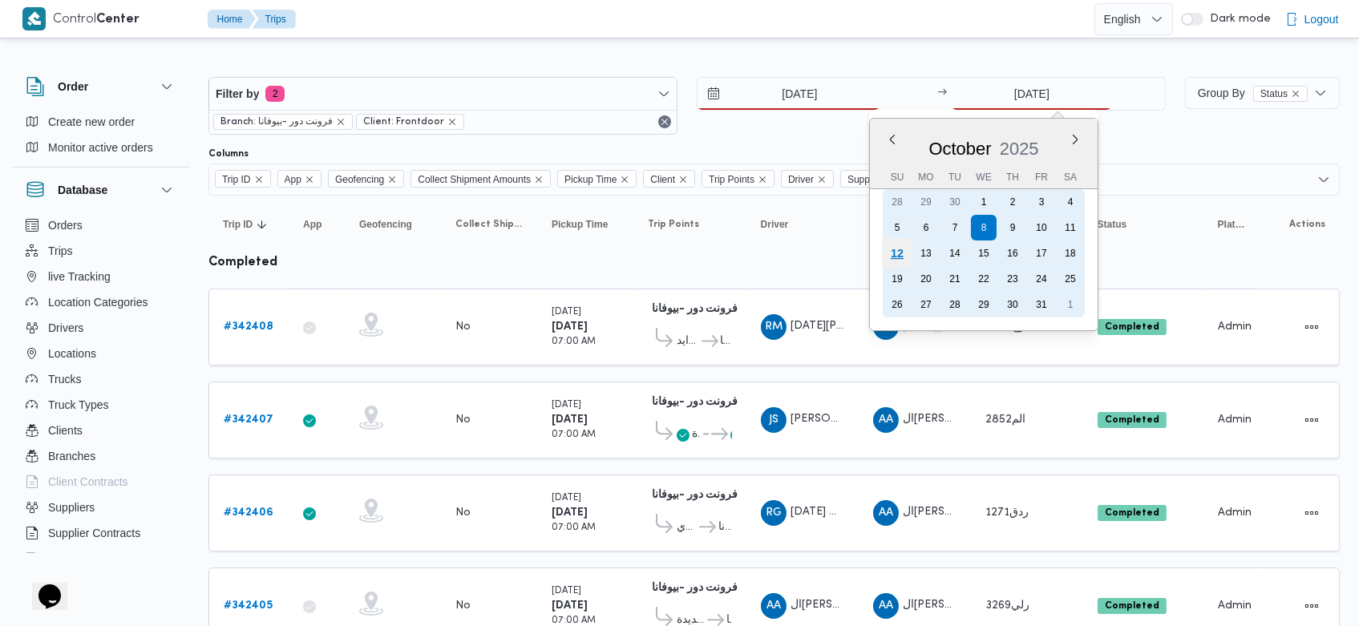
click at [904, 246] on div "12" at bounding box center [897, 253] width 30 height 30
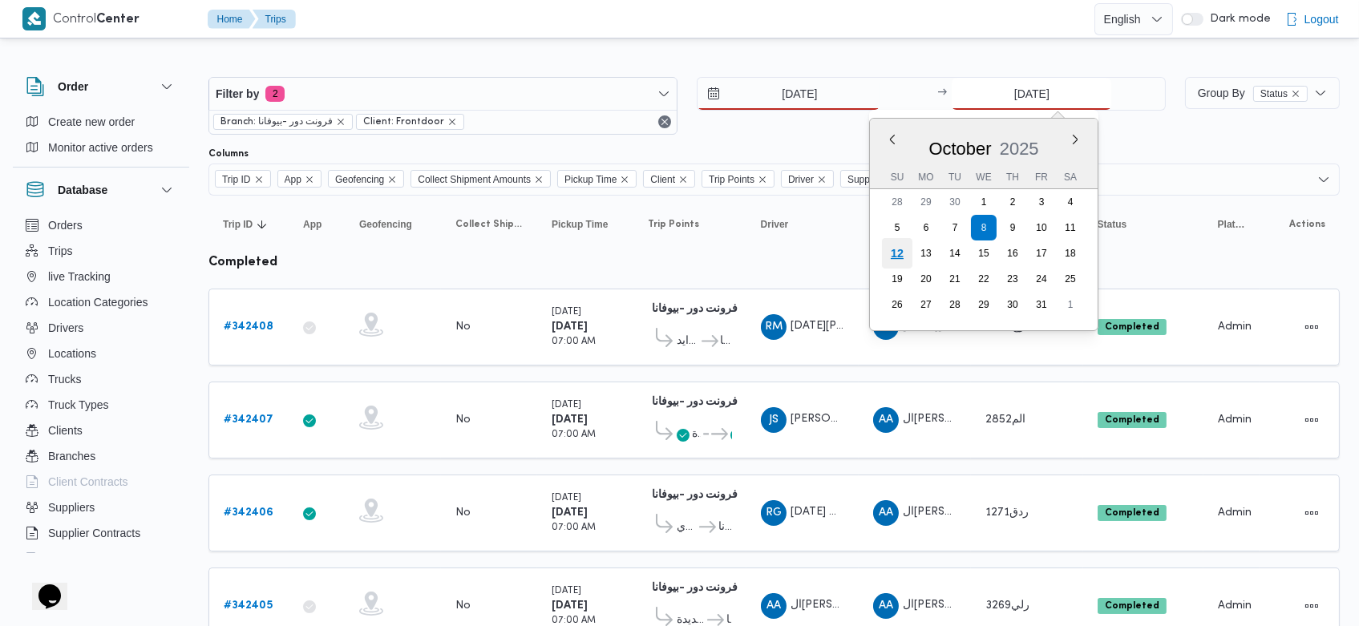
type input "[DATE]"
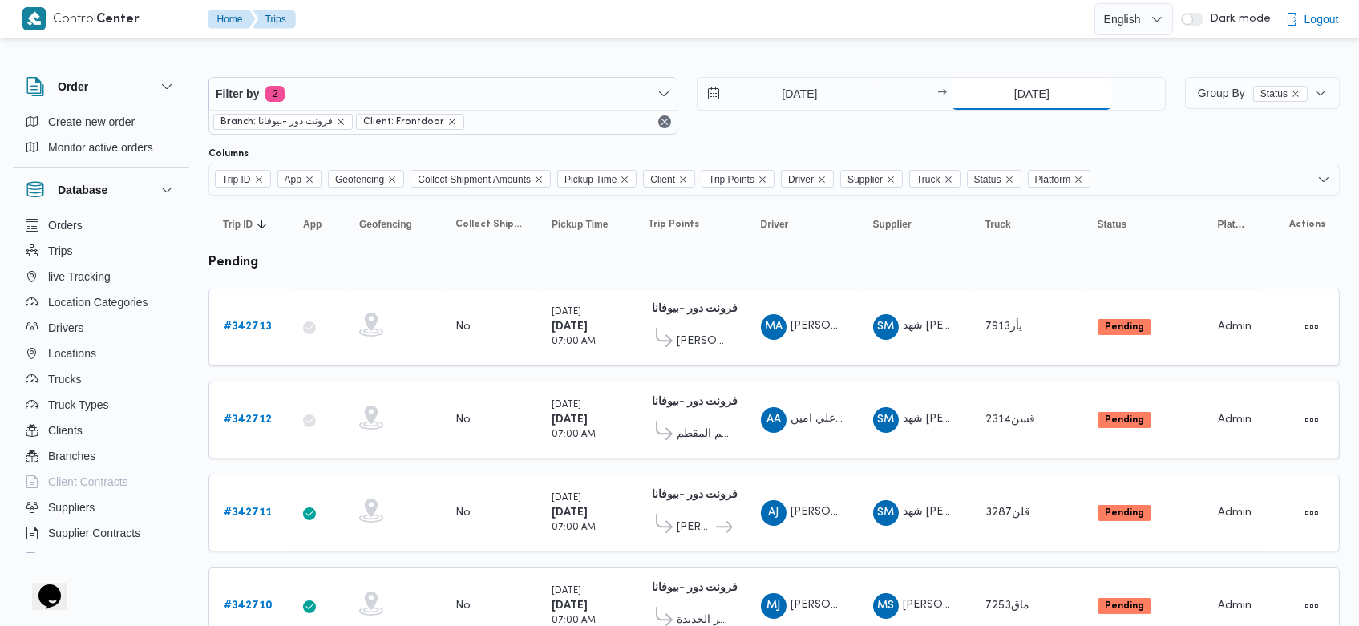
scroll to position [790, 0]
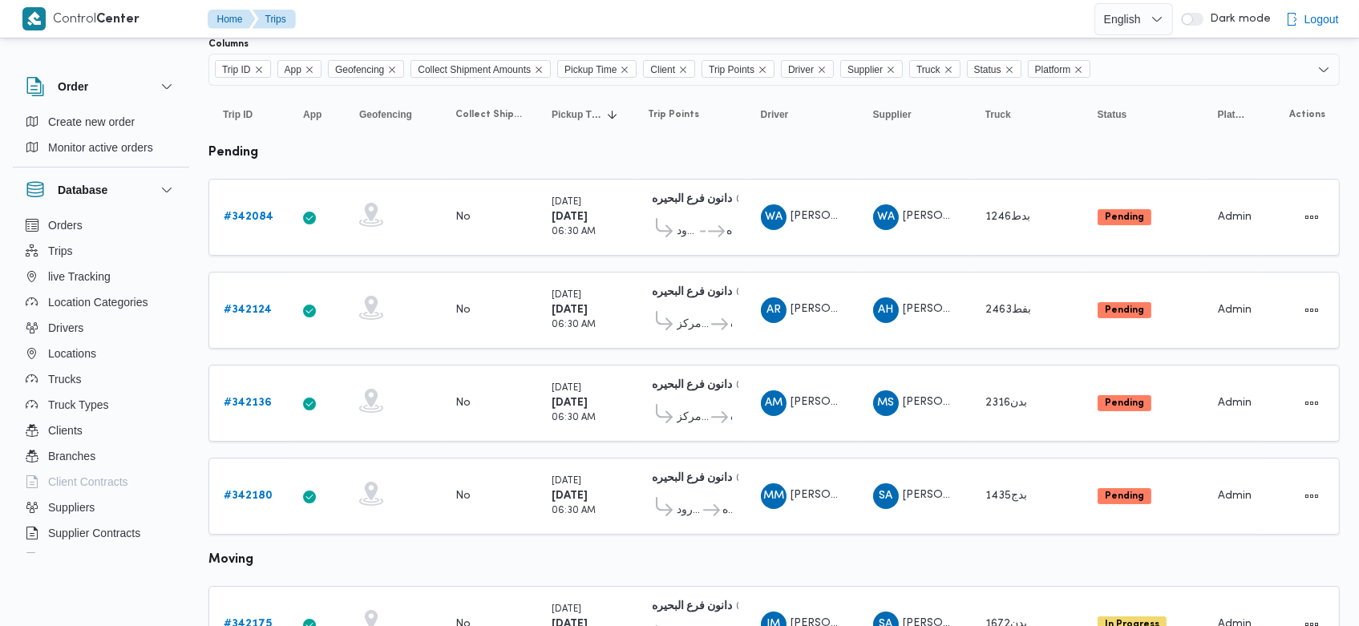
scroll to position [90, 0]
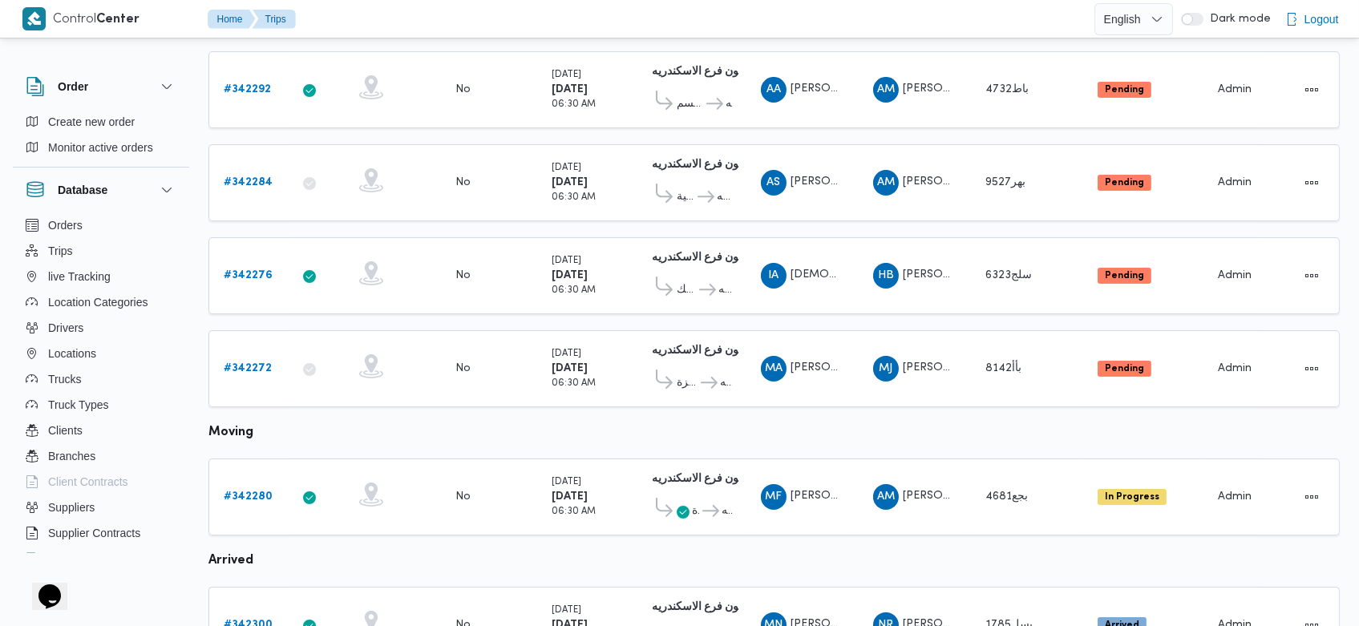
scroll to position [307, 0]
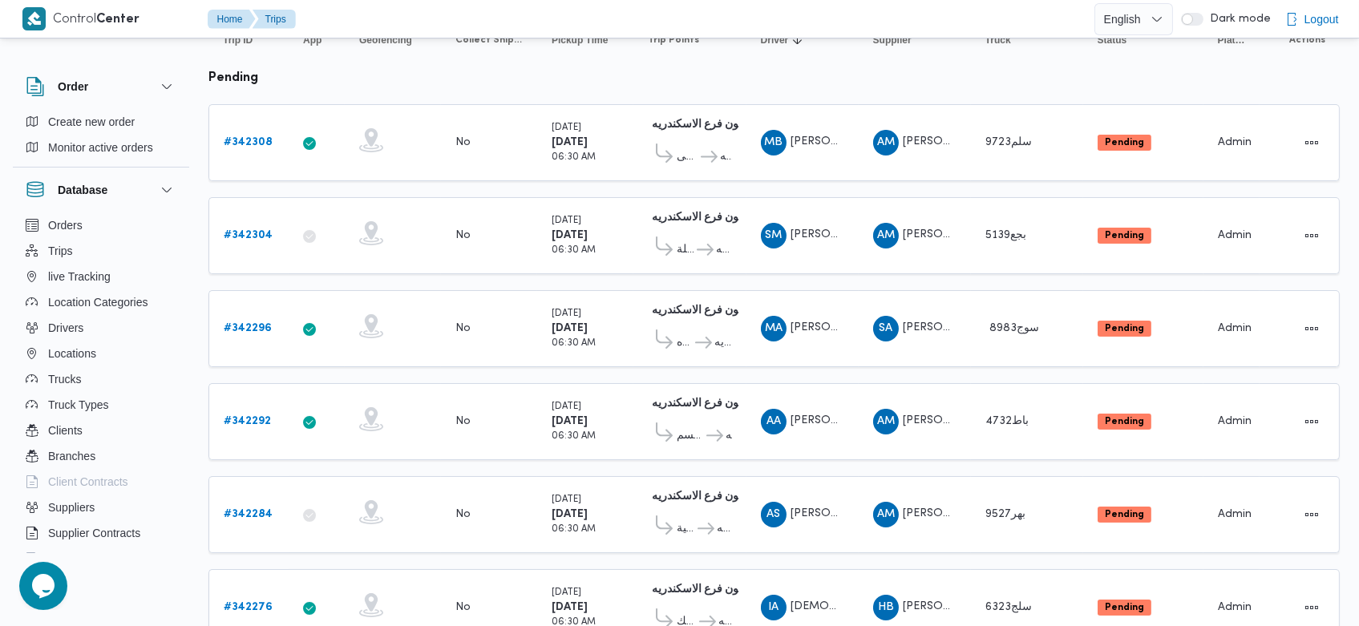
scroll to position [183, 0]
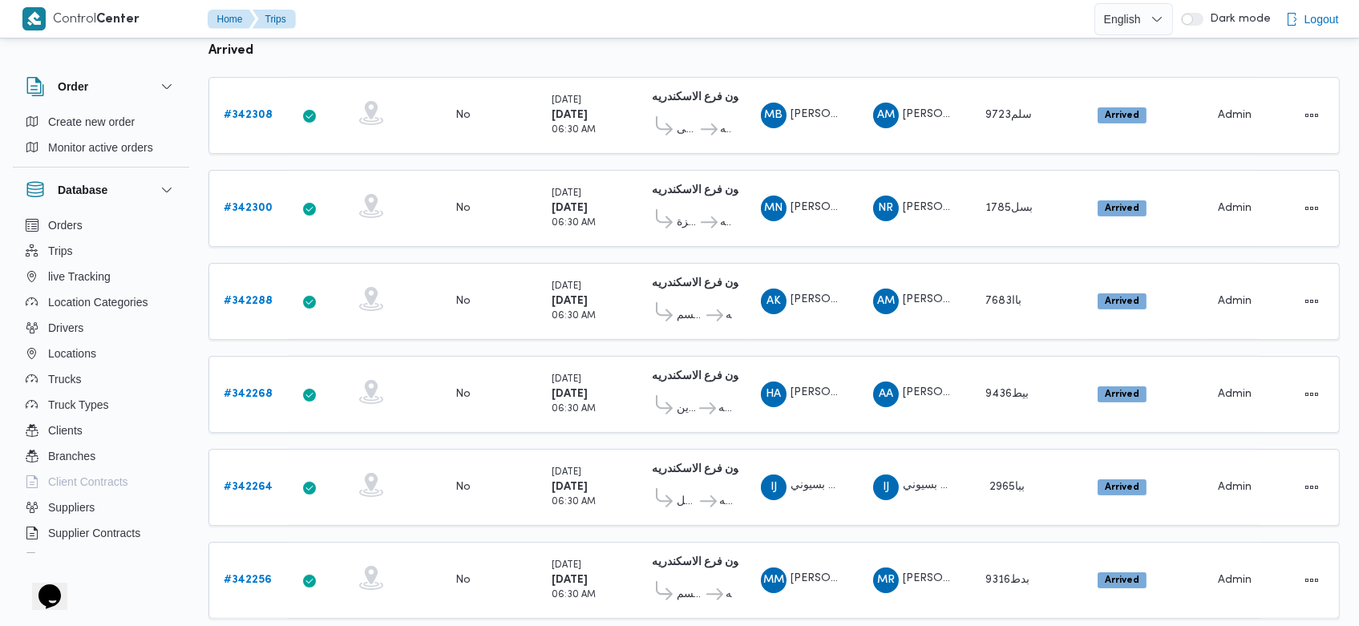
scroll to position [951, 0]
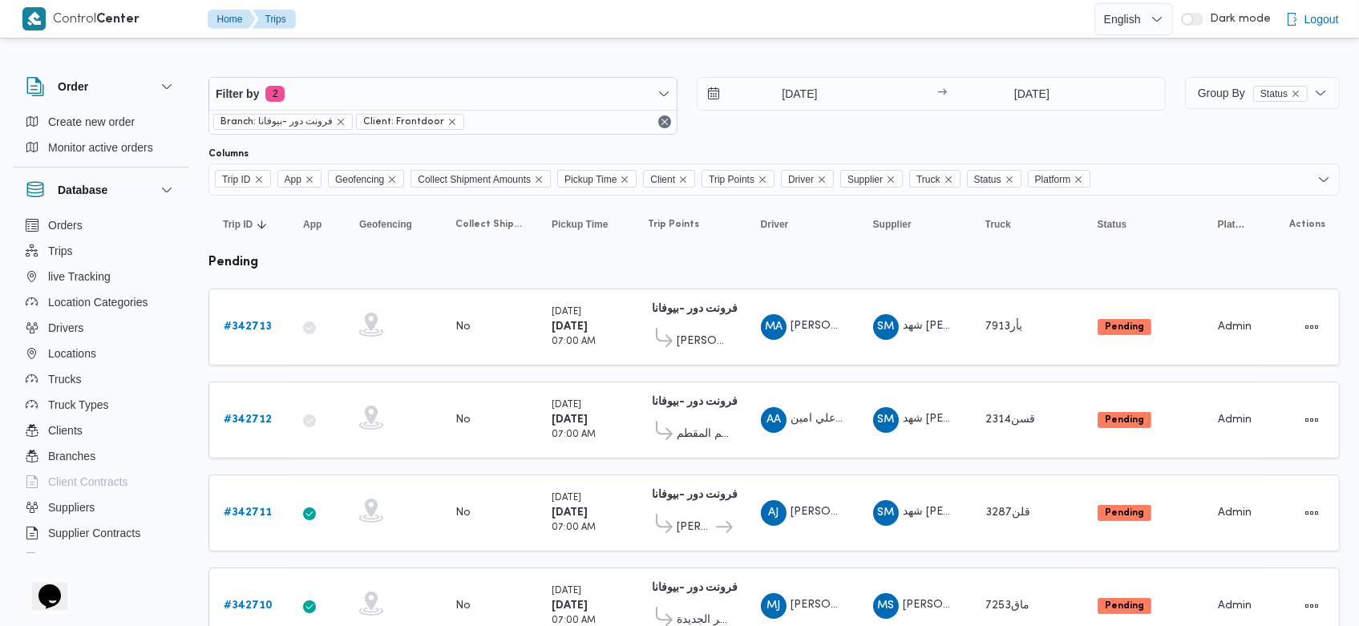
scroll to position [124, 0]
